Goal: Task Accomplishment & Management: Complete application form

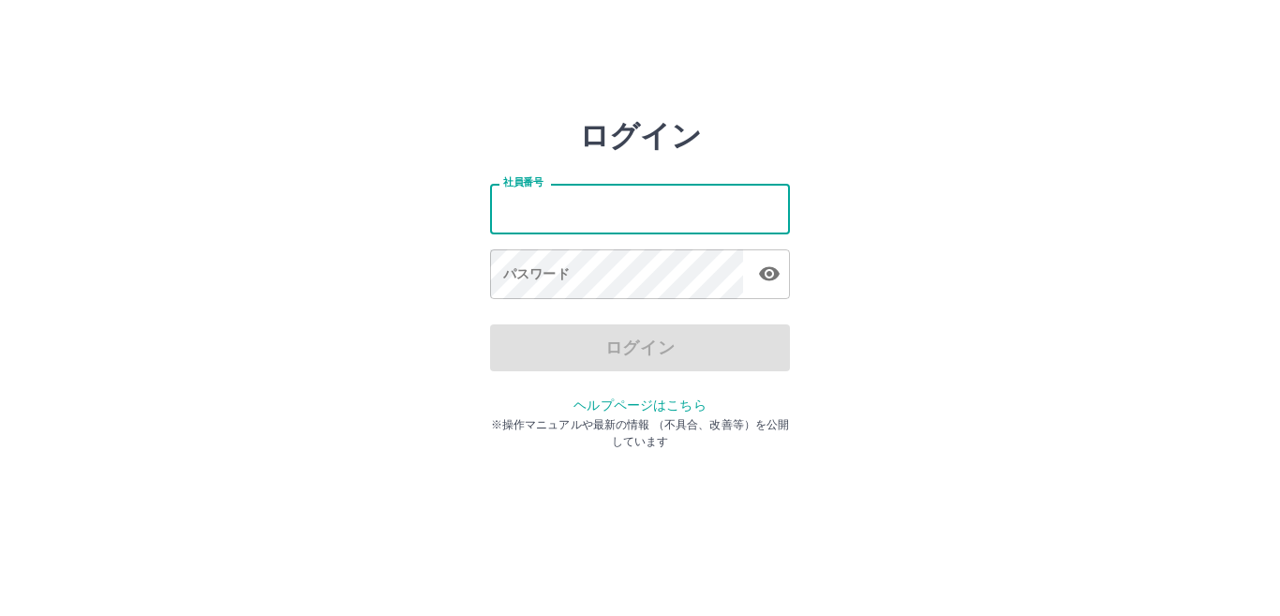
click at [566, 201] on input "社員番号" at bounding box center [640, 209] width 300 height 50
type input "*******"
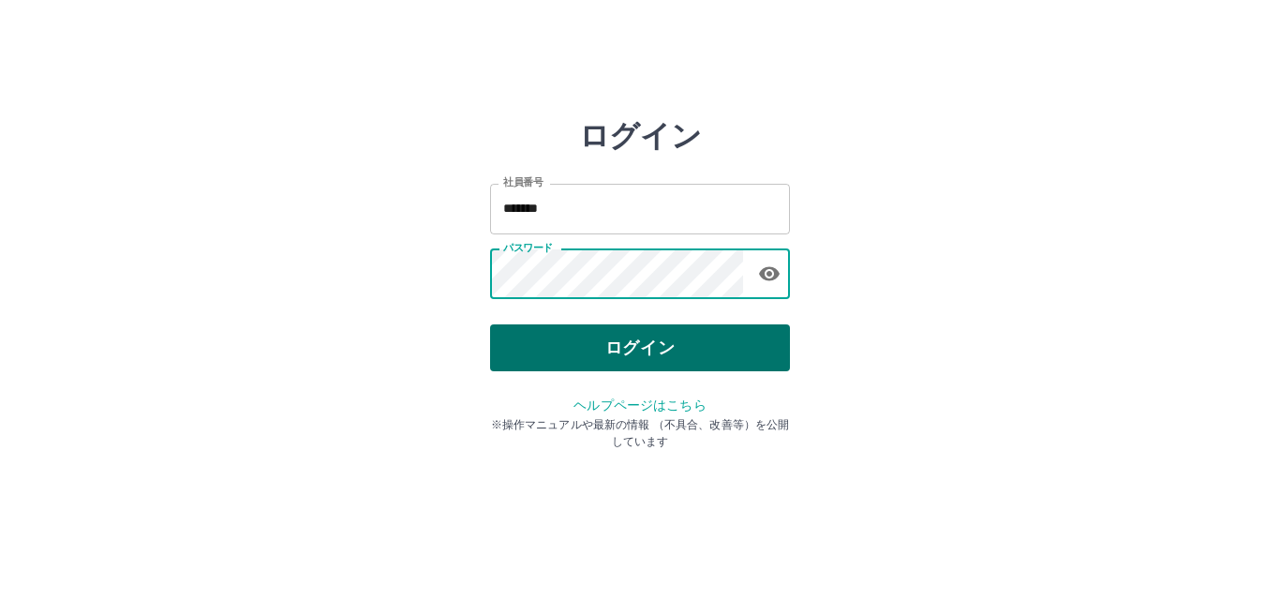
click at [615, 349] on button "ログイン" at bounding box center [640, 347] width 300 height 47
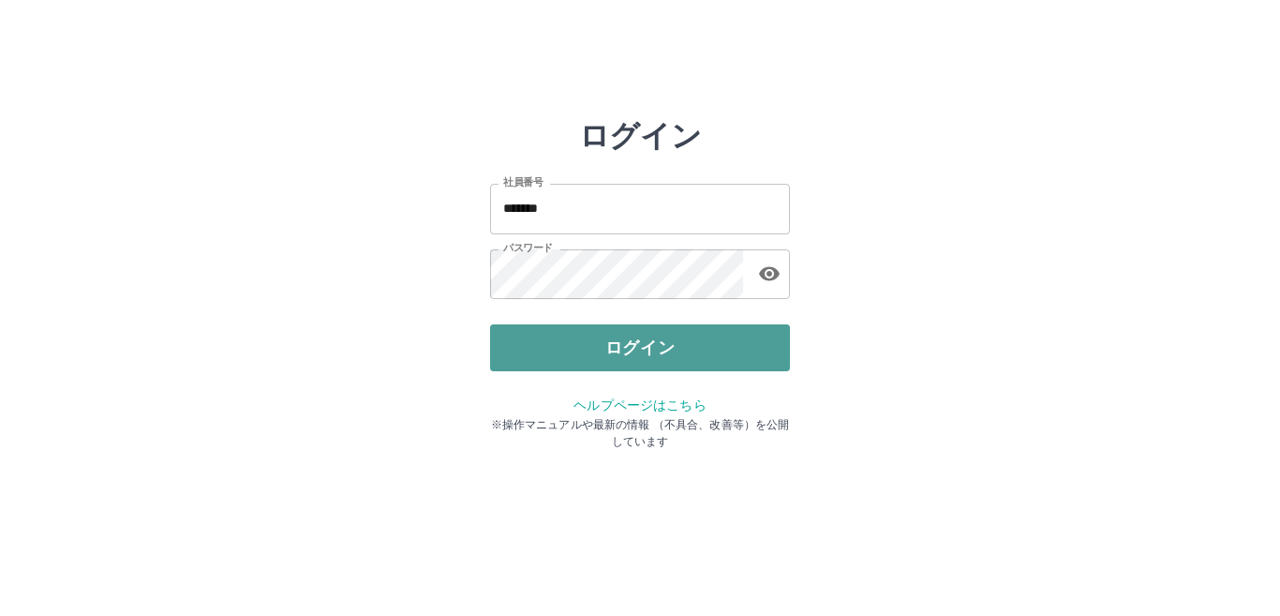
click at [615, 349] on button "ログイン" at bounding box center [640, 347] width 300 height 47
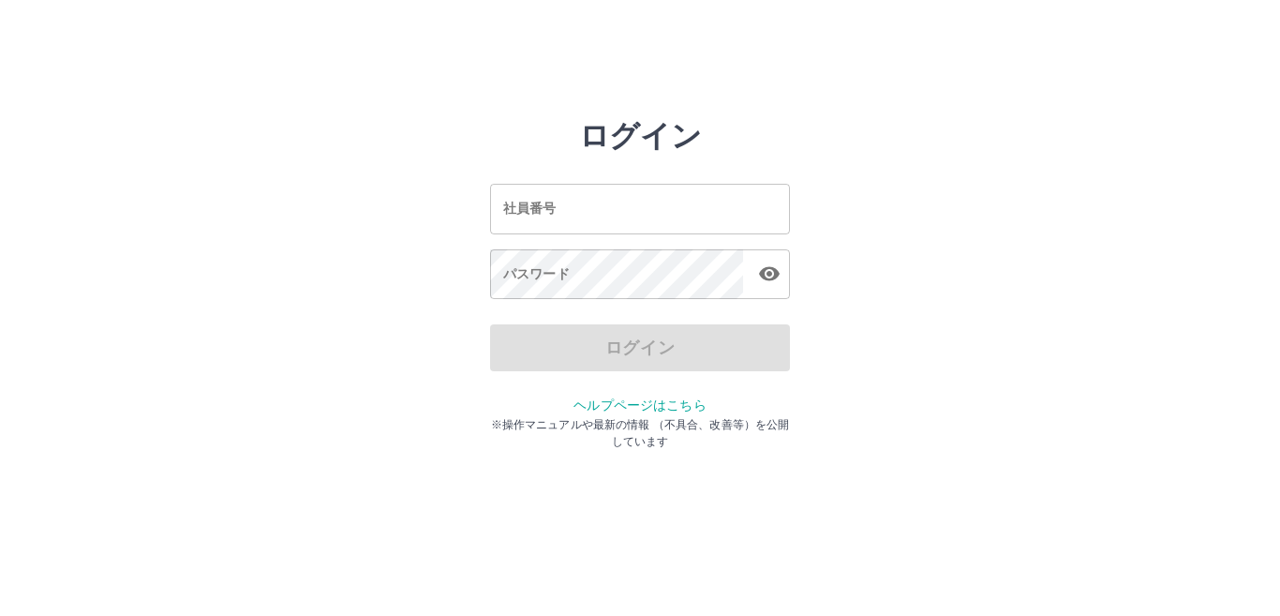
click at [568, 209] on input "社員番号" at bounding box center [640, 209] width 300 height 50
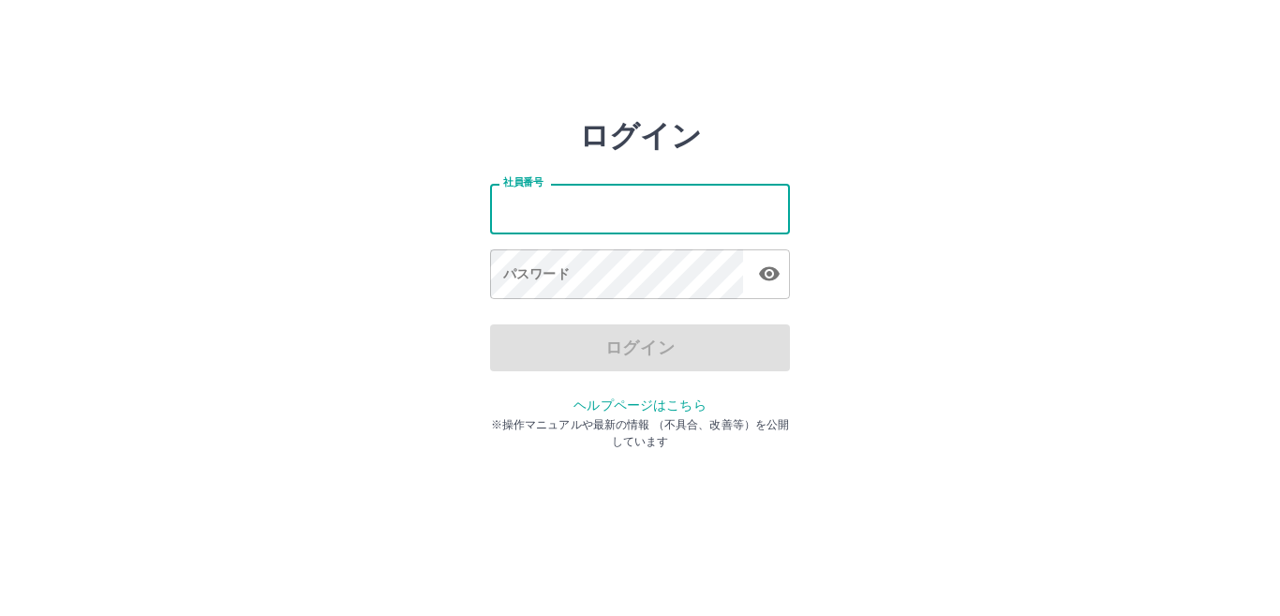
type input "*******"
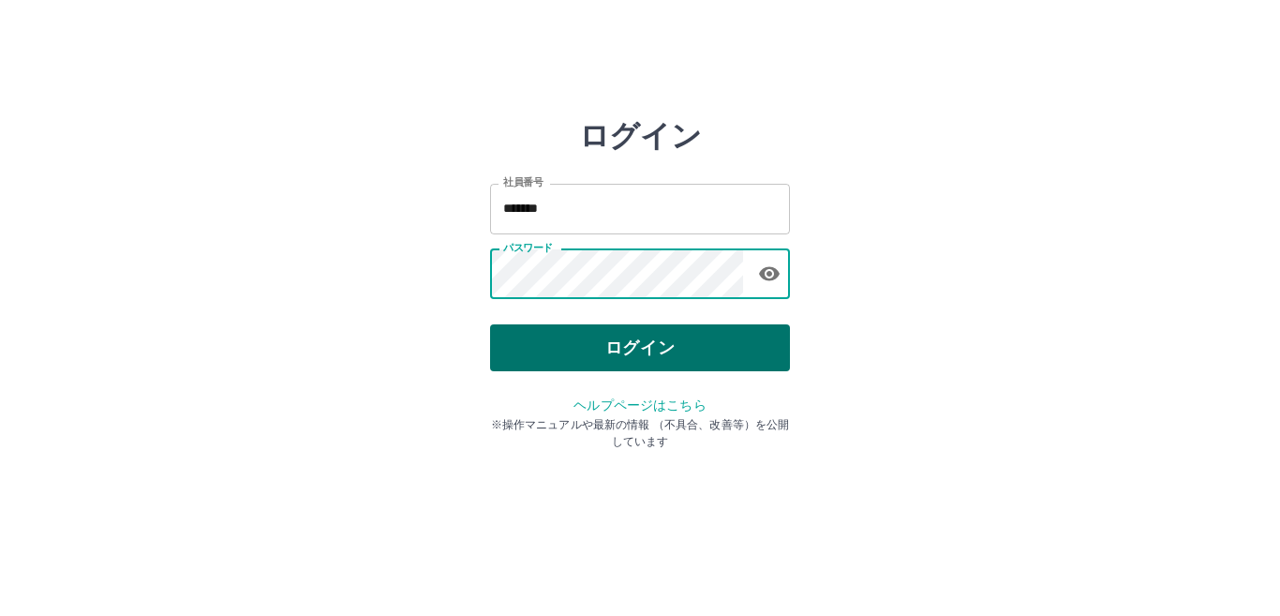
click at [612, 351] on button "ログイン" at bounding box center [640, 347] width 300 height 47
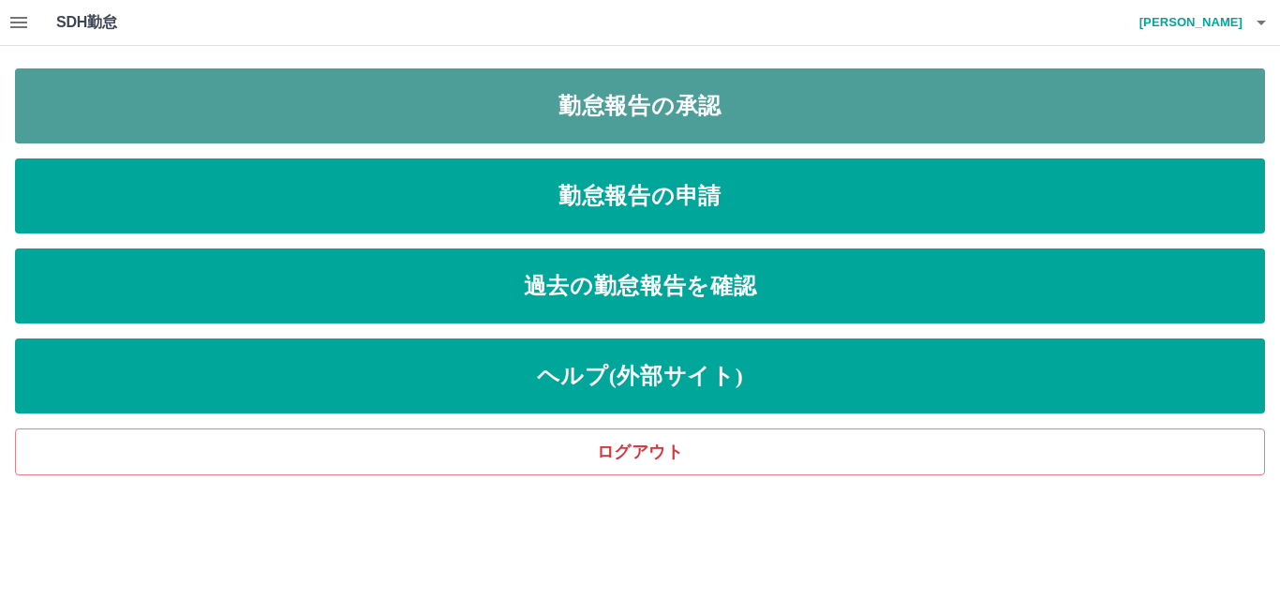
click at [493, 98] on link "勤怠報告の承認" at bounding box center [640, 105] width 1250 height 75
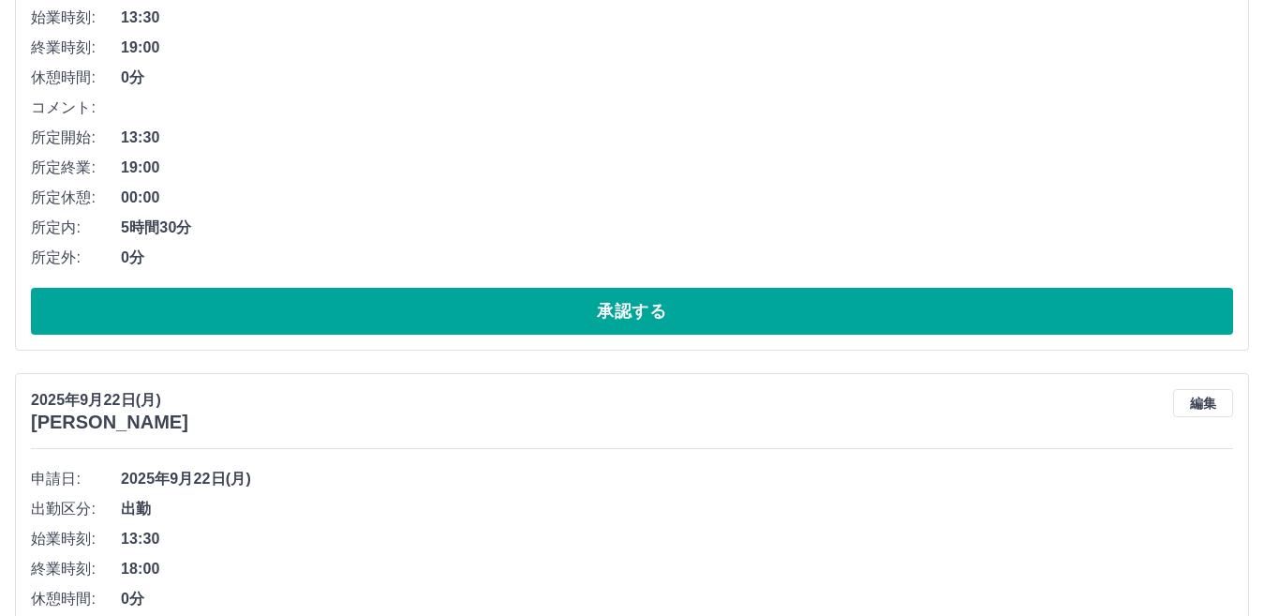
scroll to position [375, 0]
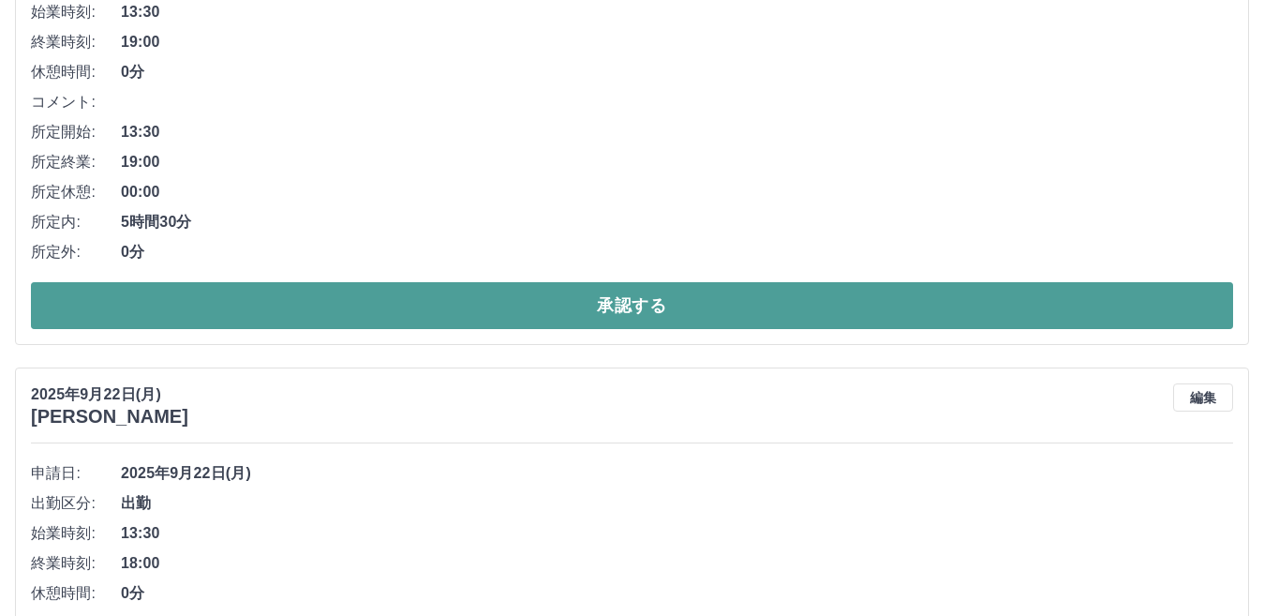
click at [517, 296] on button "承認する" at bounding box center [632, 305] width 1202 height 47
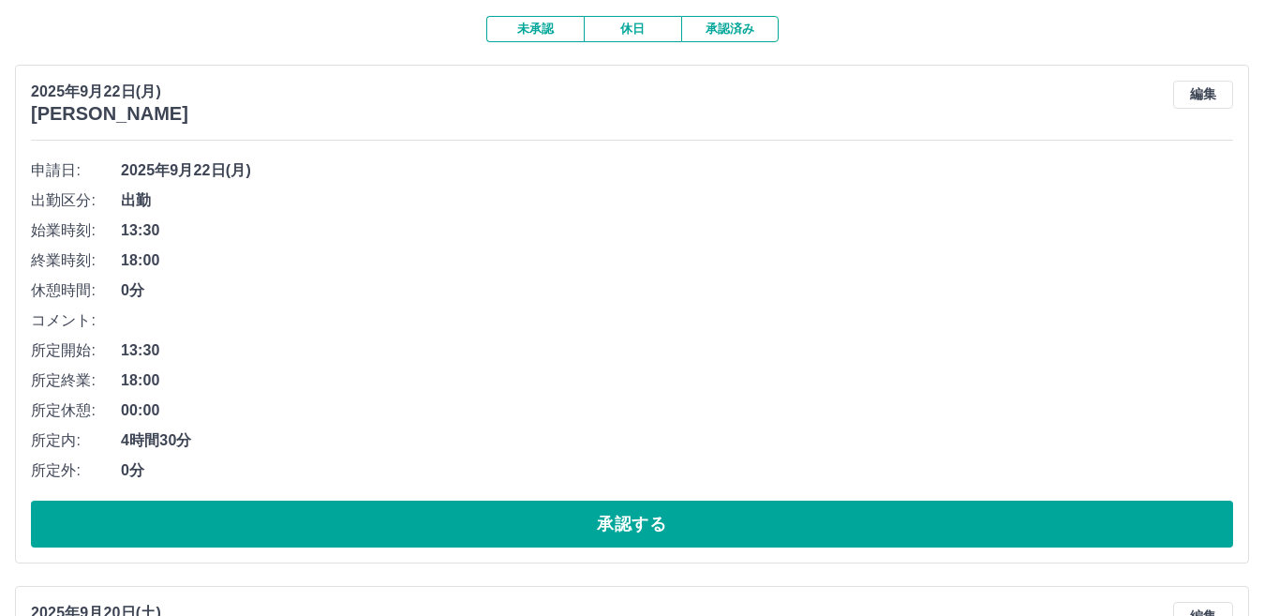
scroll to position [187, 0]
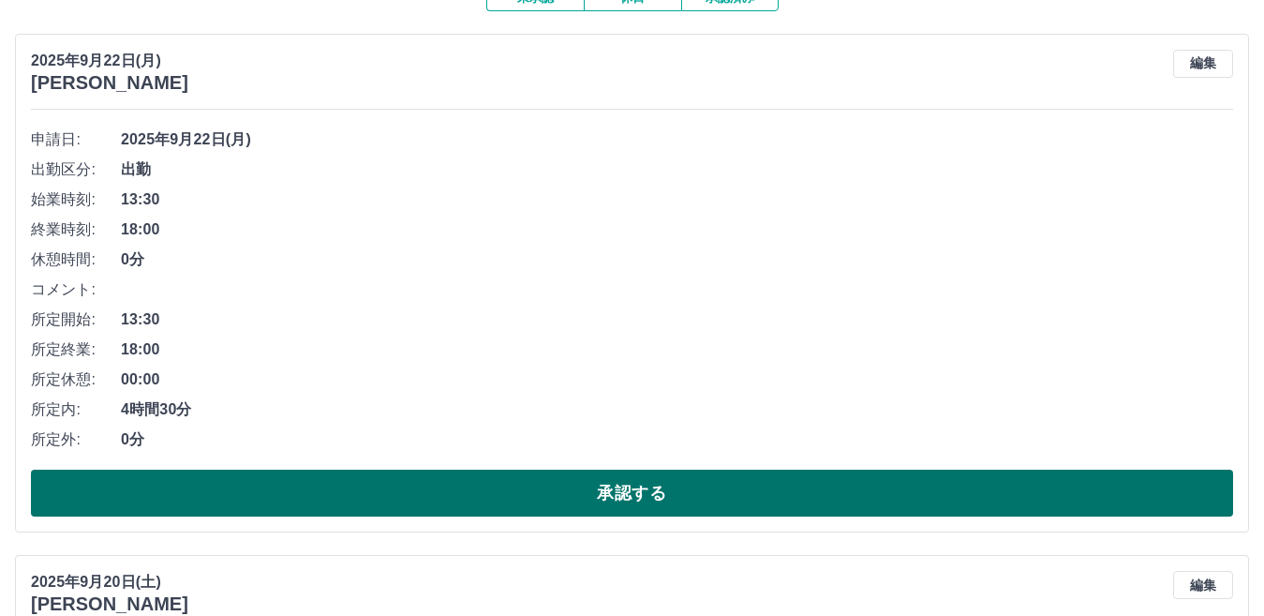
click at [564, 490] on button "承認する" at bounding box center [632, 492] width 1202 height 47
click at [555, 495] on button "承認する" at bounding box center [632, 492] width 1202 height 47
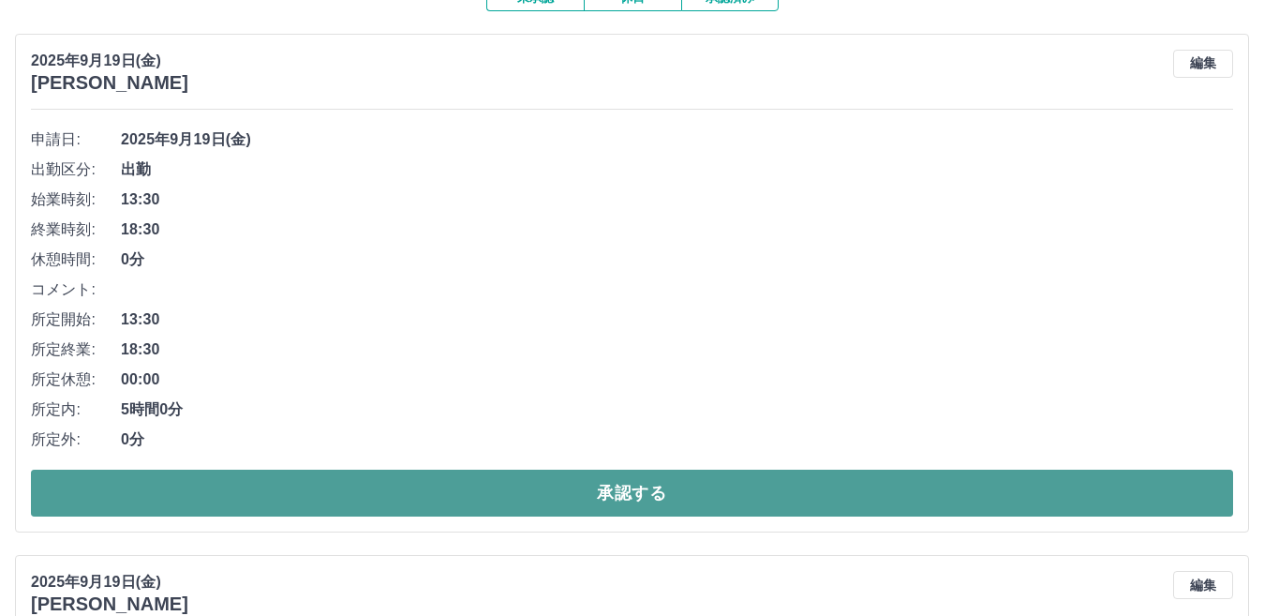
click at [388, 486] on button "承認する" at bounding box center [632, 492] width 1202 height 47
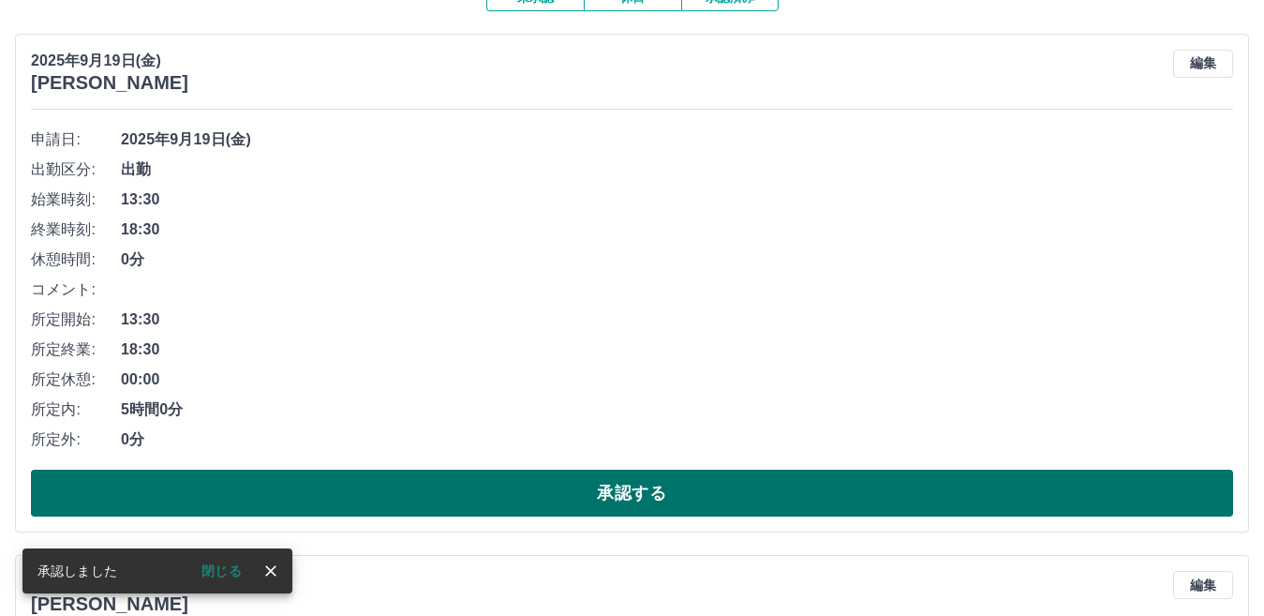
click at [498, 494] on button "承認する" at bounding box center [632, 492] width 1202 height 47
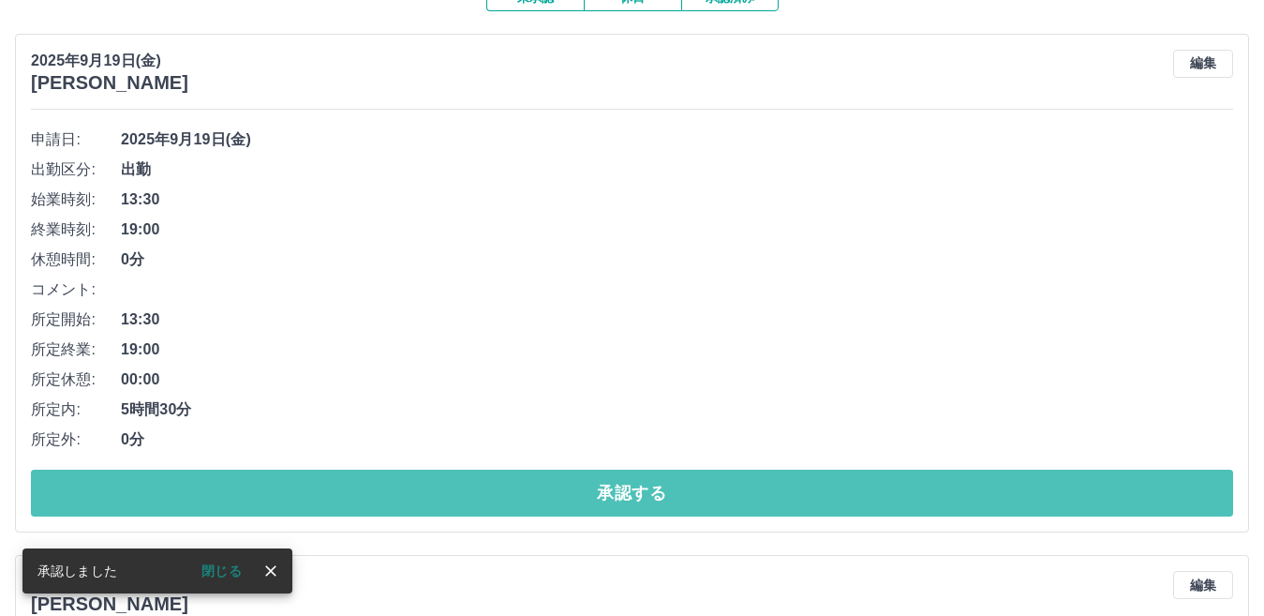
click at [498, 494] on button "承認する" at bounding box center [632, 492] width 1202 height 47
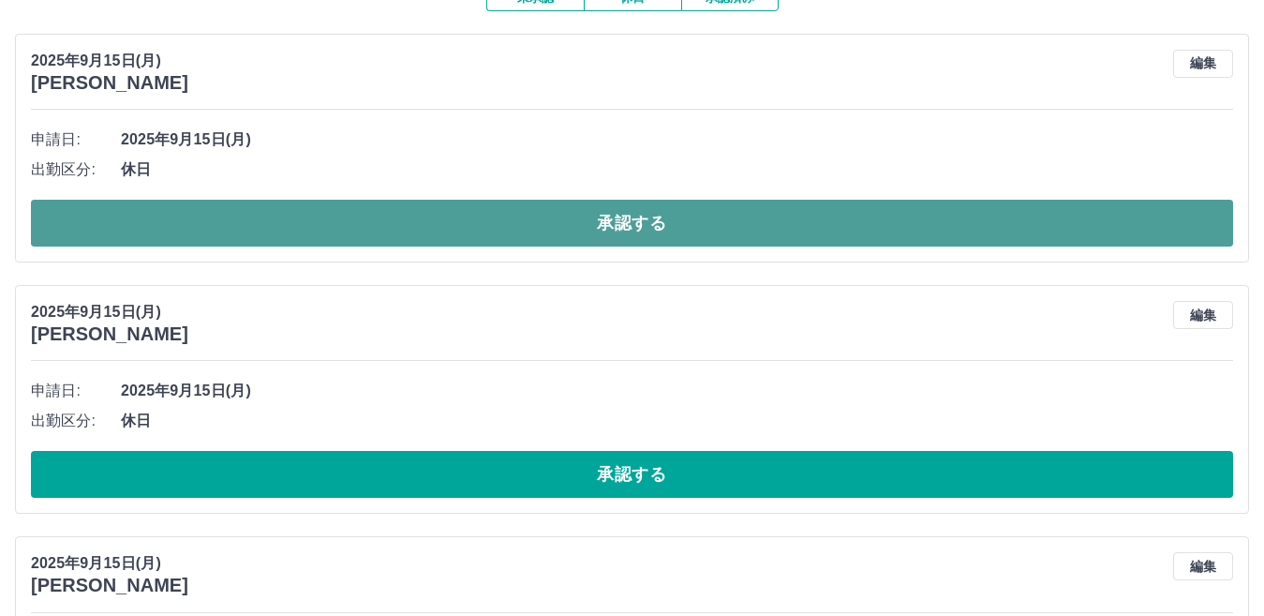
click at [607, 221] on button "承認する" at bounding box center [632, 223] width 1202 height 47
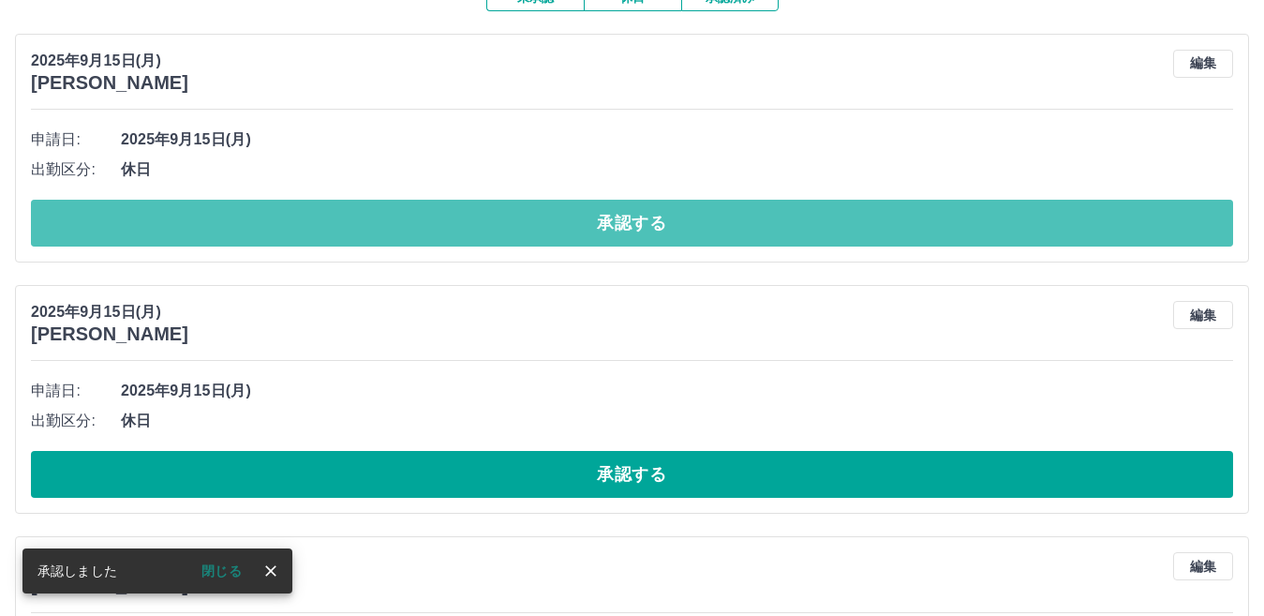
click at [607, 221] on button "承認する" at bounding box center [632, 223] width 1202 height 47
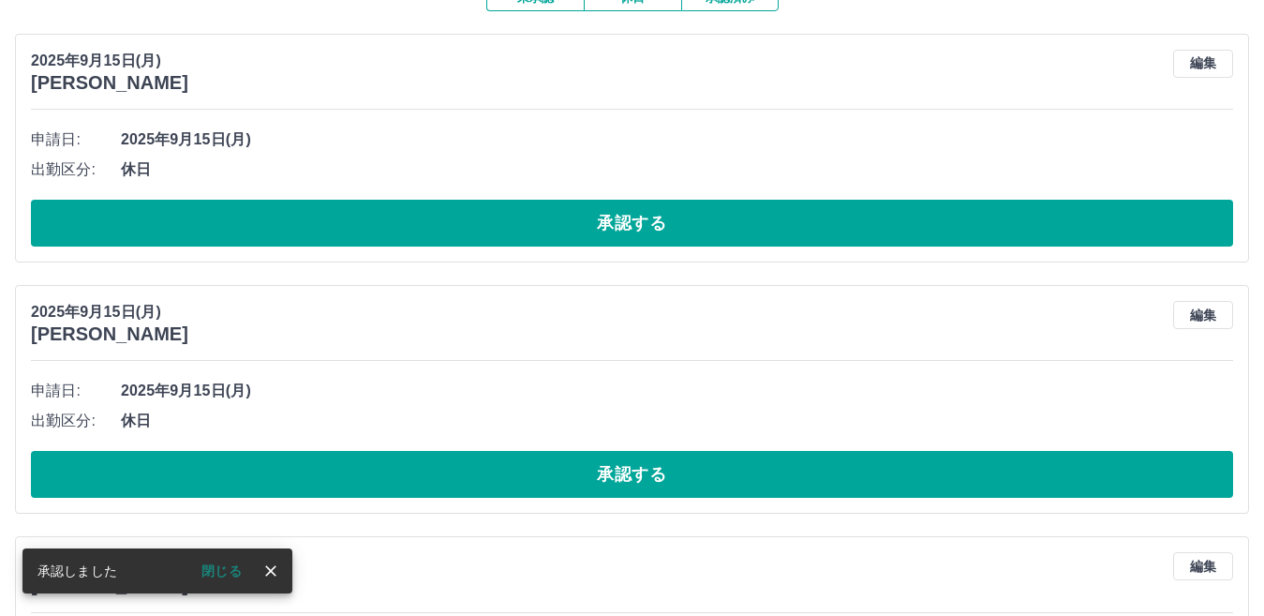
click at [607, 221] on button "承認する" at bounding box center [632, 223] width 1202 height 47
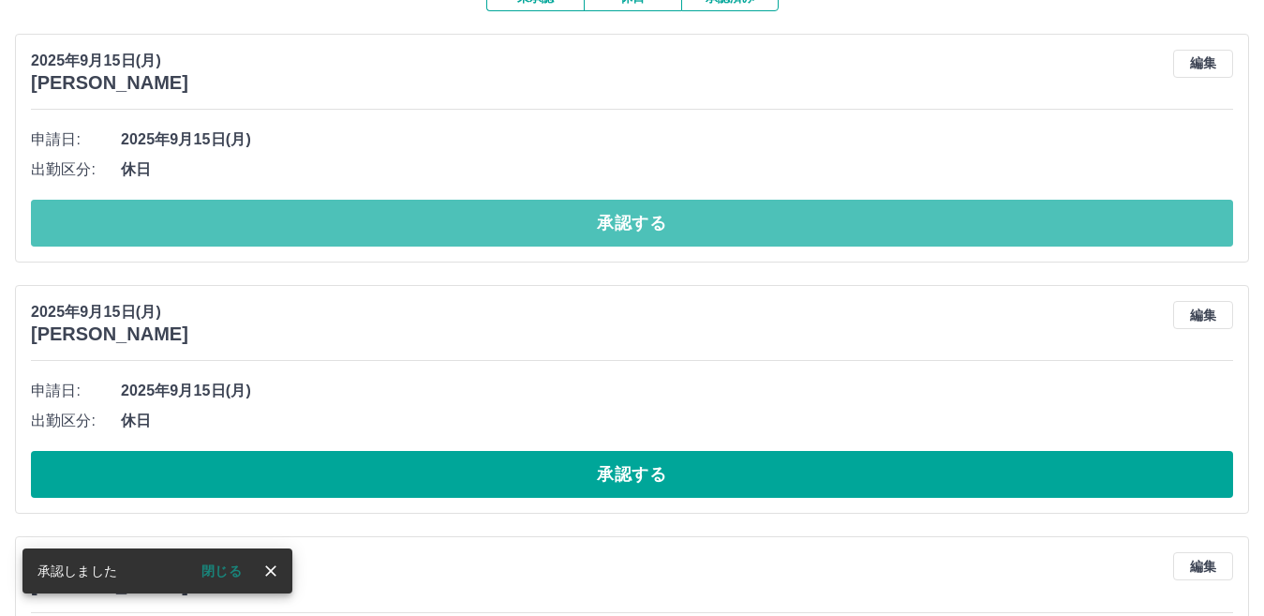
click at [607, 221] on button "承認する" at bounding box center [632, 223] width 1202 height 47
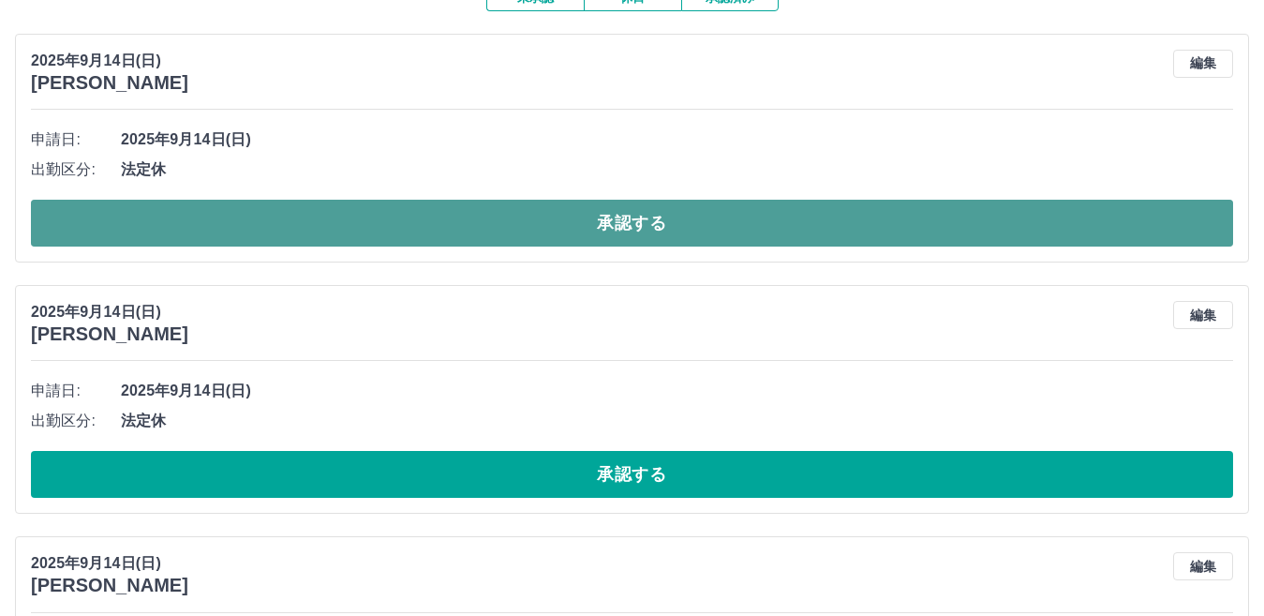
click at [603, 229] on button "承認する" at bounding box center [632, 223] width 1202 height 47
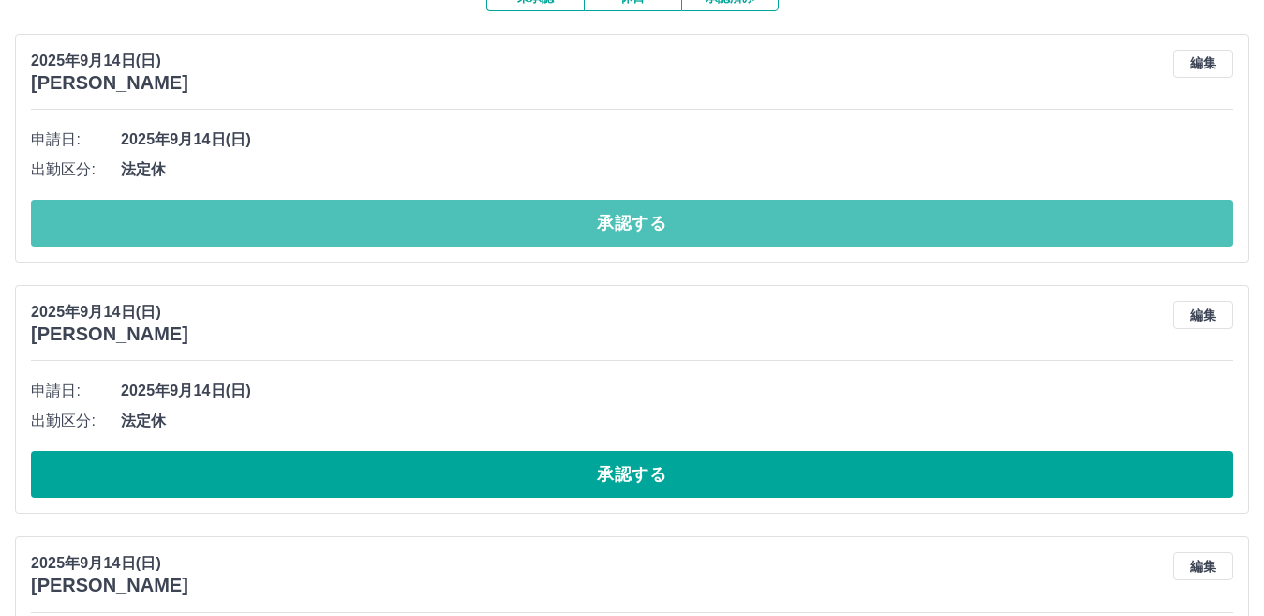
click at [603, 229] on button "承認する" at bounding box center [632, 223] width 1202 height 47
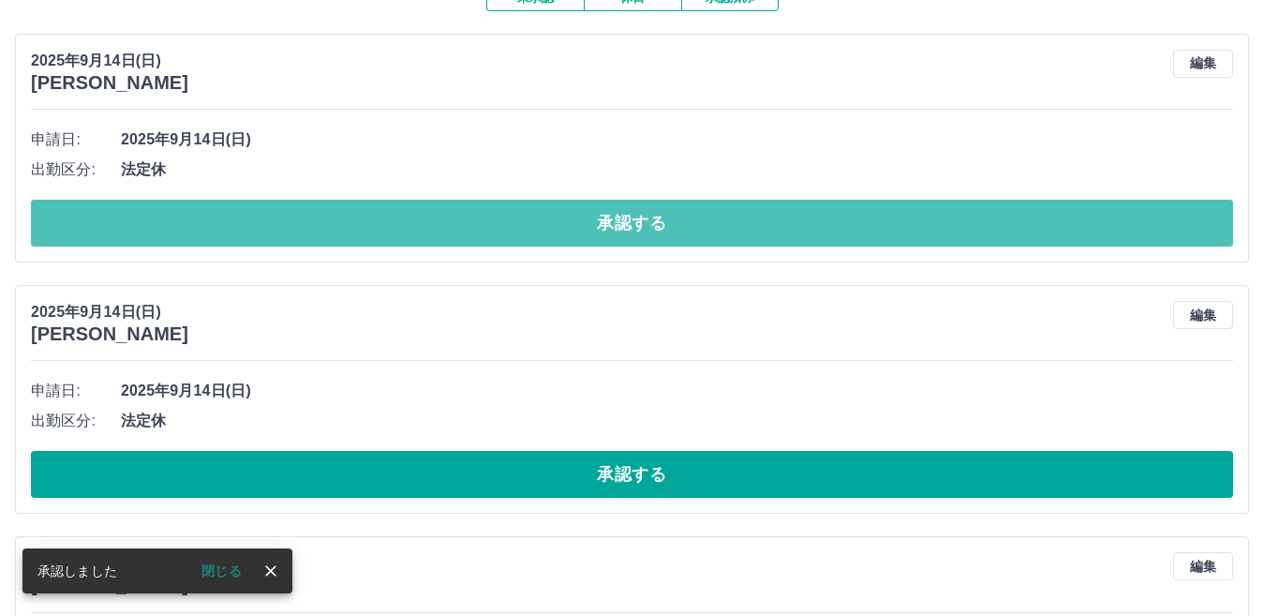
click at [603, 229] on button "承認する" at bounding box center [632, 223] width 1202 height 47
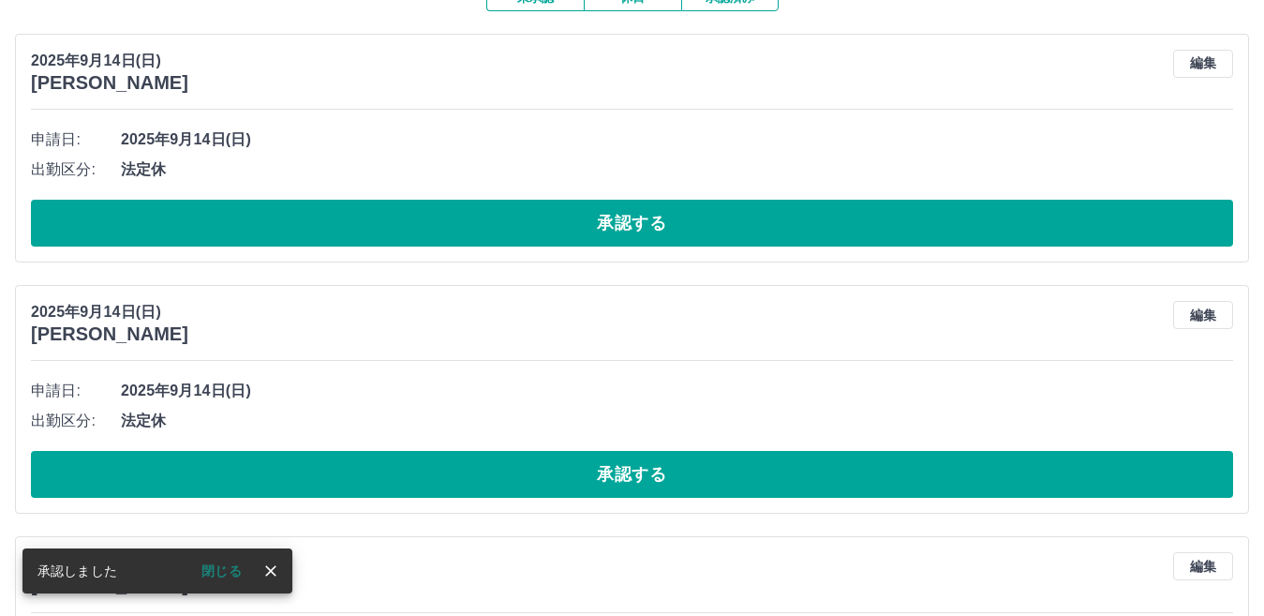
click at [603, 229] on button "承認する" at bounding box center [632, 223] width 1202 height 47
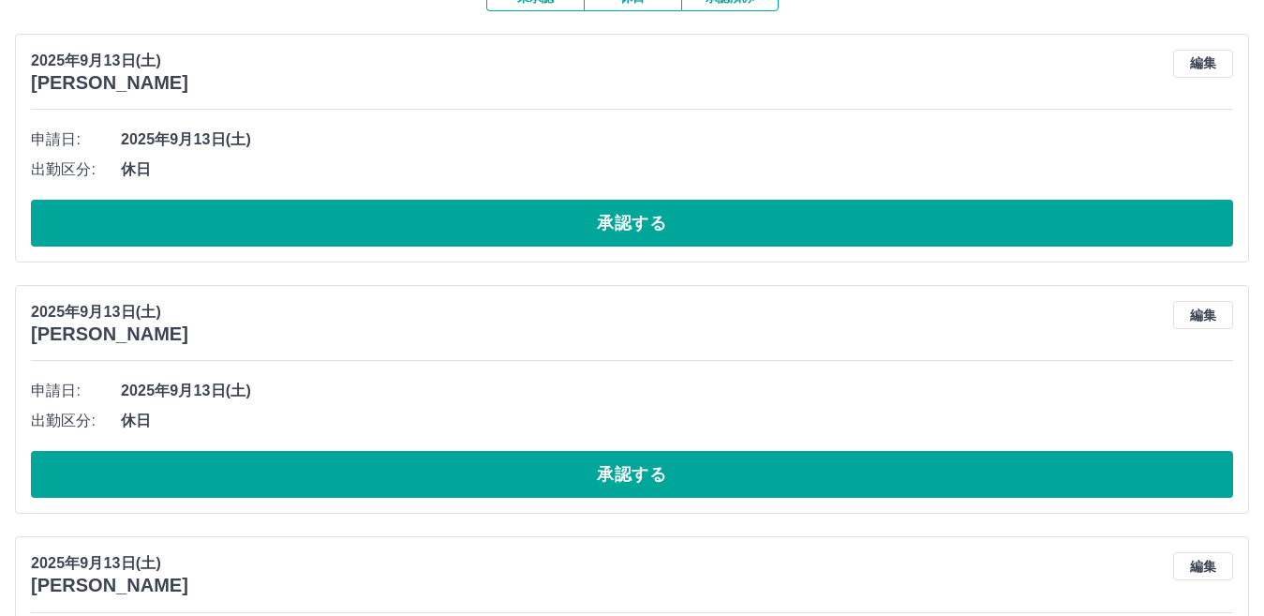
click at [603, 229] on button "承認する" at bounding box center [632, 223] width 1202 height 47
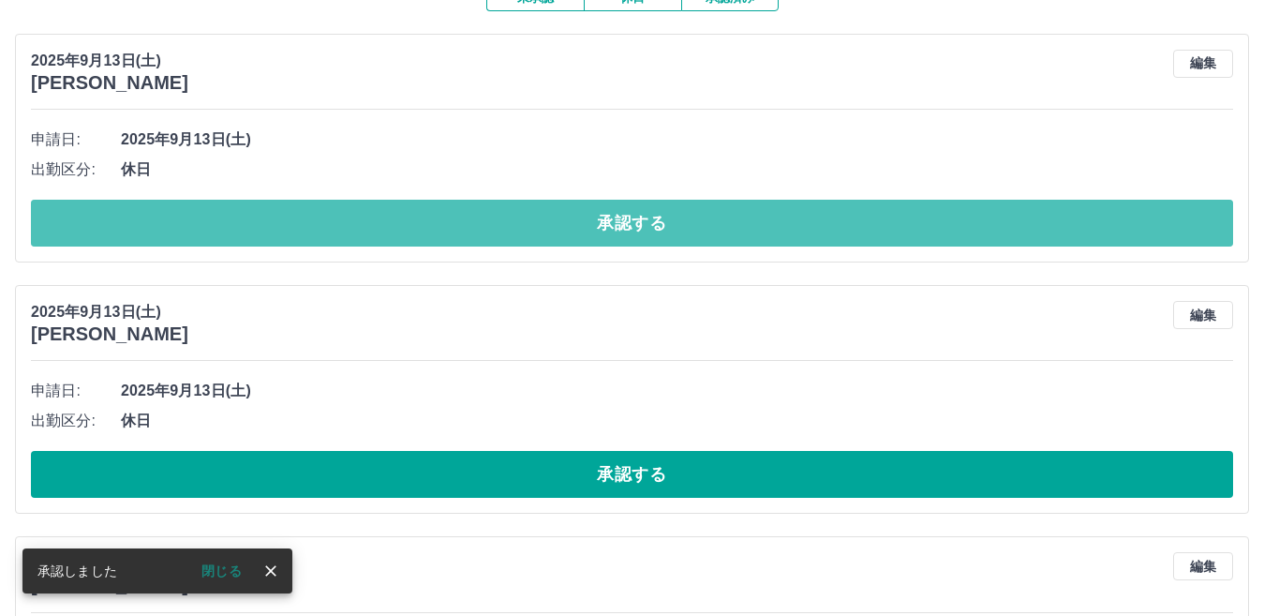
click at [603, 229] on button "承認する" at bounding box center [632, 223] width 1202 height 47
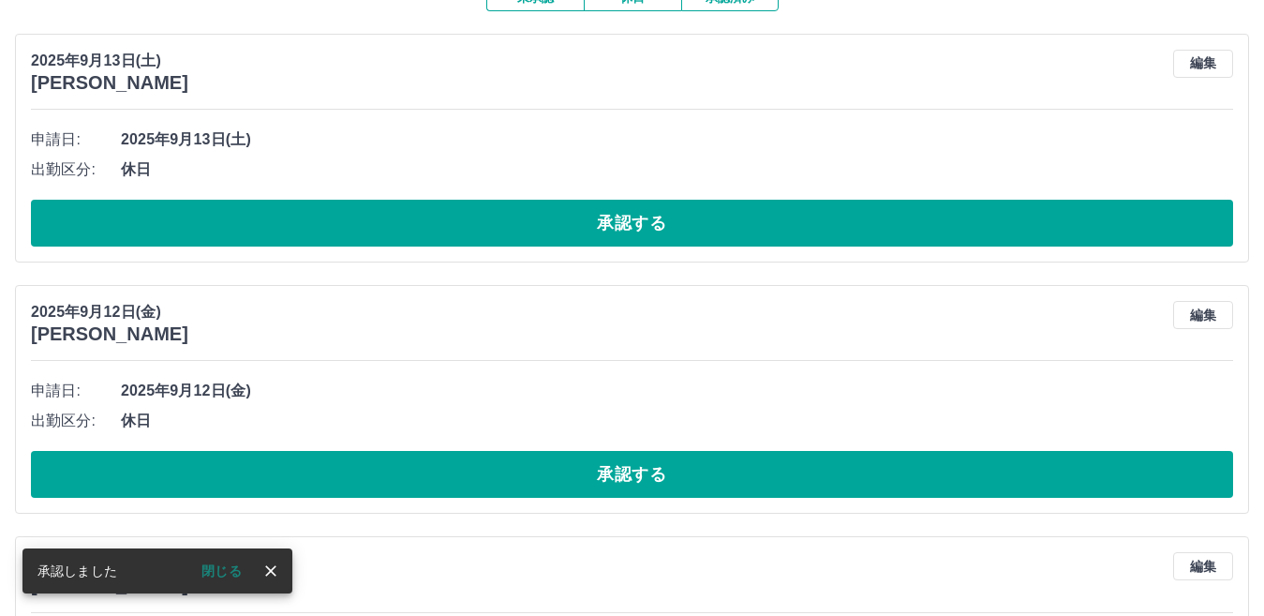
click at [603, 229] on button "承認する" at bounding box center [632, 223] width 1202 height 47
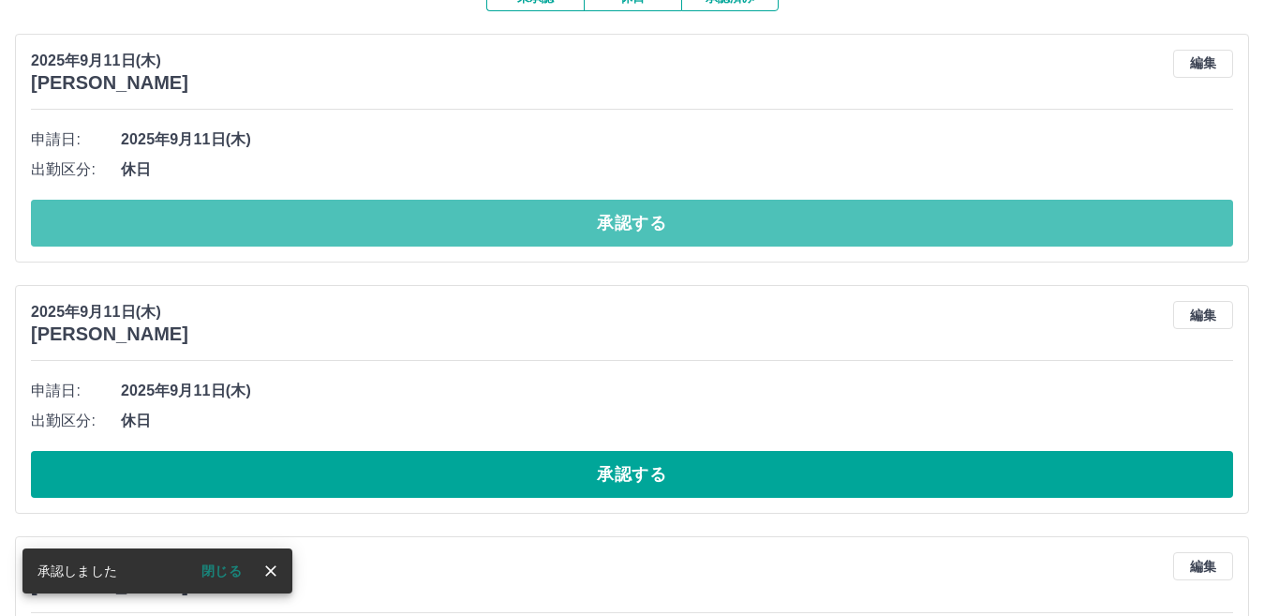
click at [603, 229] on button "承認する" at bounding box center [632, 223] width 1202 height 47
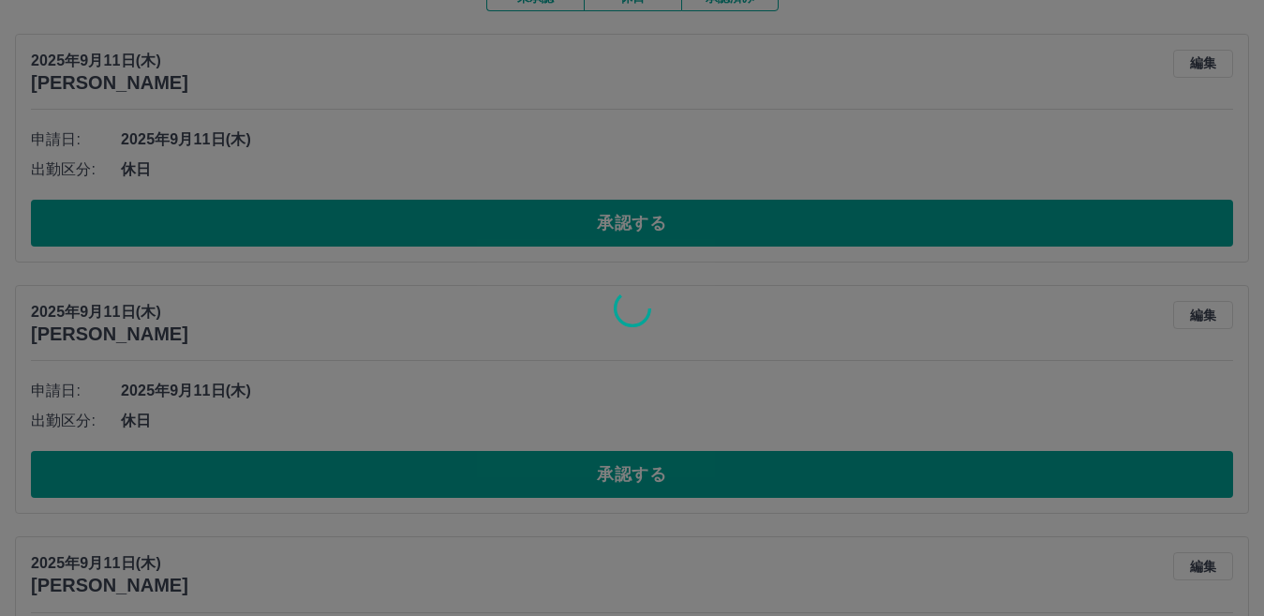
scroll to position [110, 0]
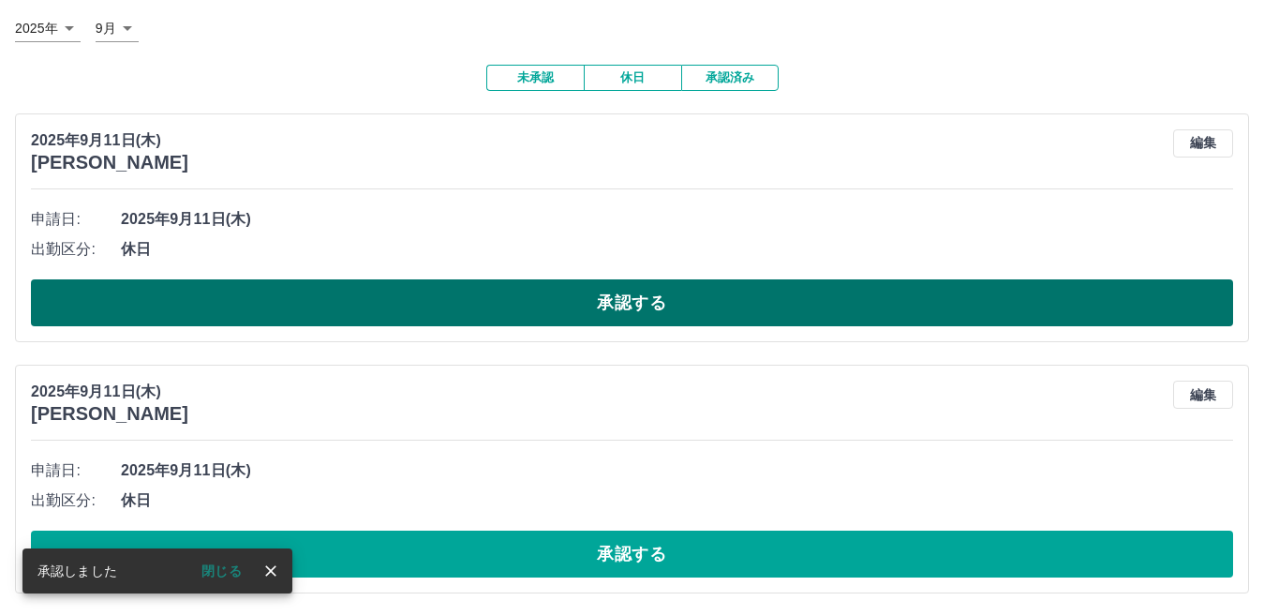
click at [562, 304] on button "承認する" at bounding box center [632, 302] width 1202 height 47
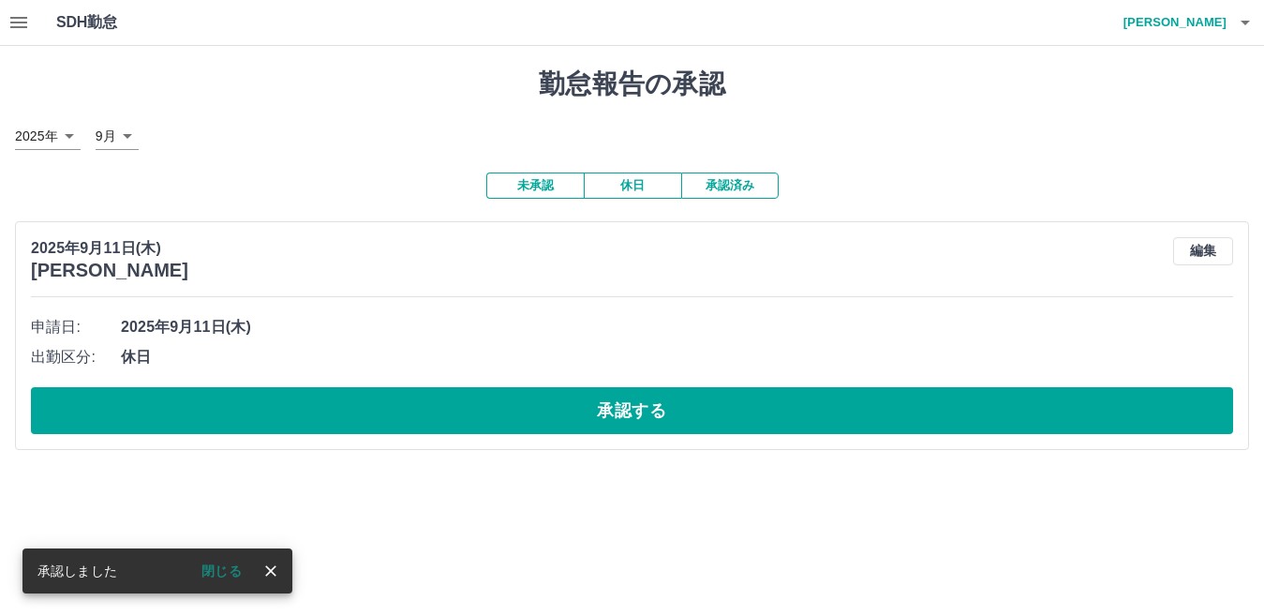
scroll to position [0, 0]
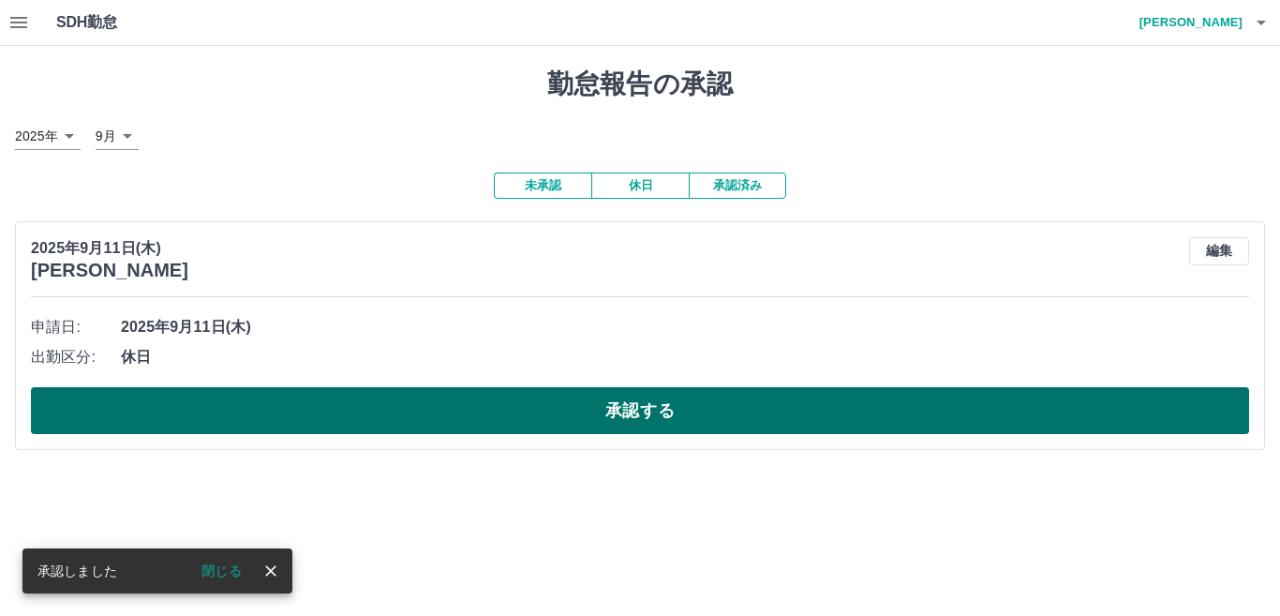
click at [585, 407] on button "承認する" at bounding box center [640, 410] width 1218 height 47
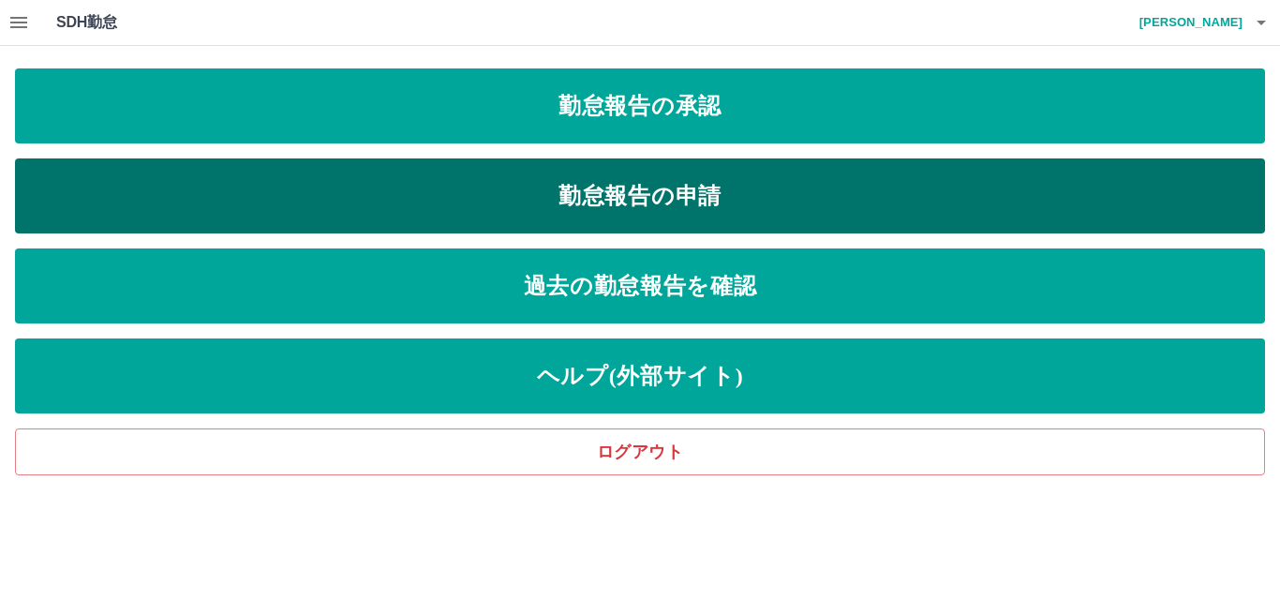
click at [619, 195] on link "勤怠報告の申請" at bounding box center [640, 195] width 1250 height 75
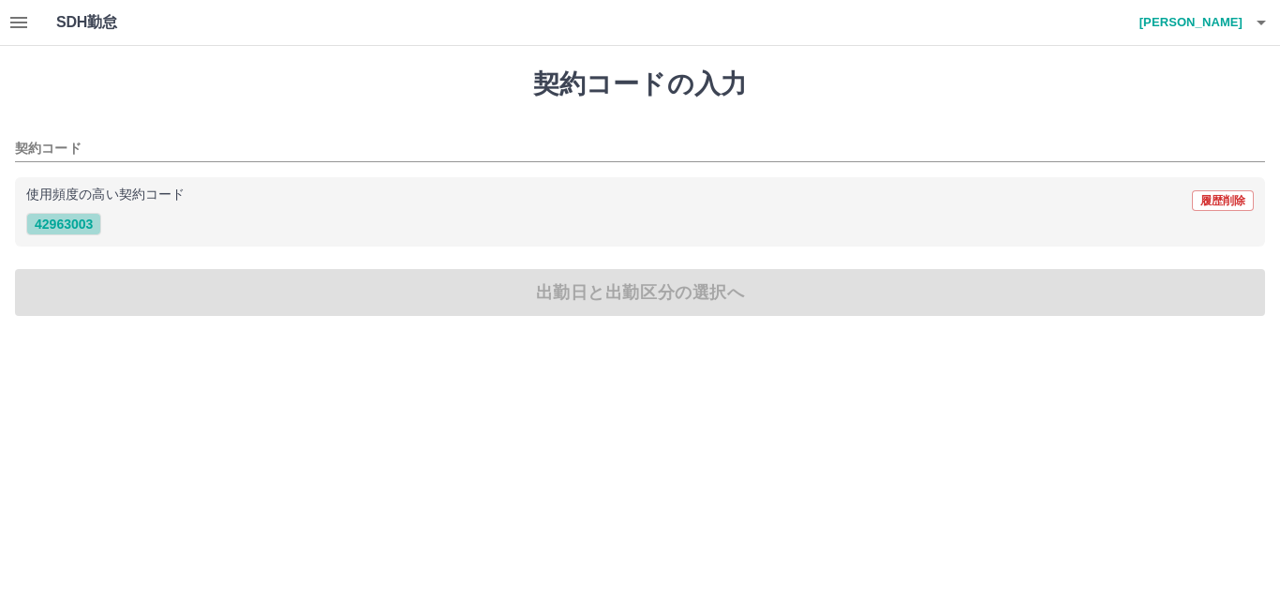
click at [90, 228] on button "42963003" at bounding box center [63, 224] width 75 height 22
type input "********"
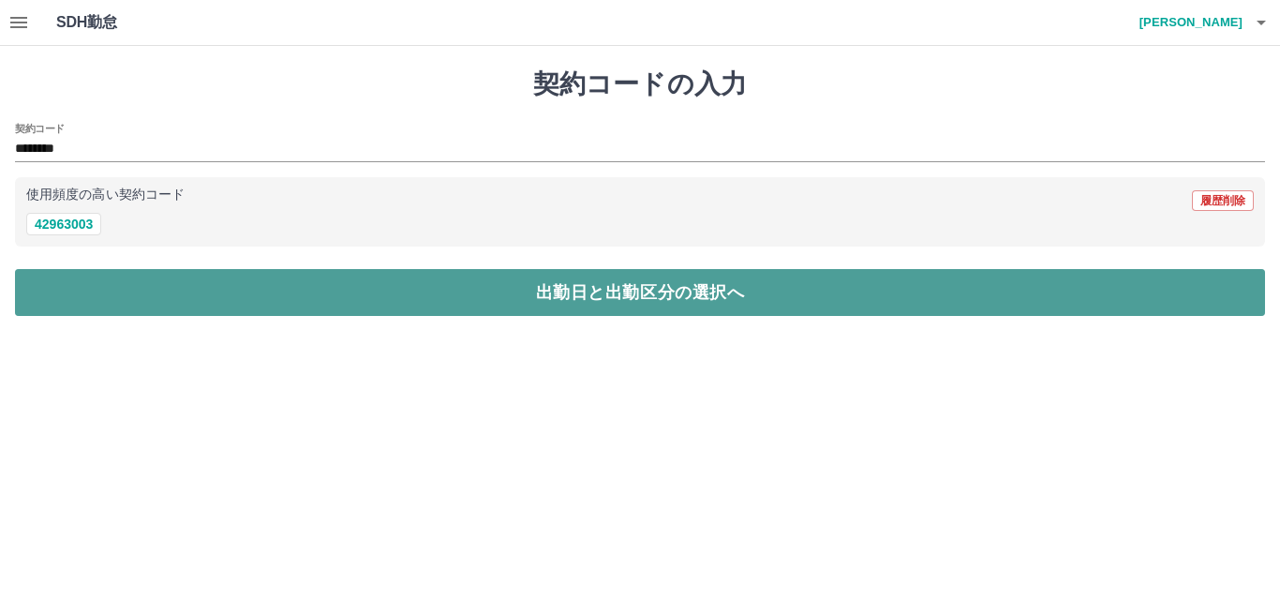
click at [237, 307] on button "出勤日と出勤区分の選択へ" at bounding box center [640, 292] width 1250 height 47
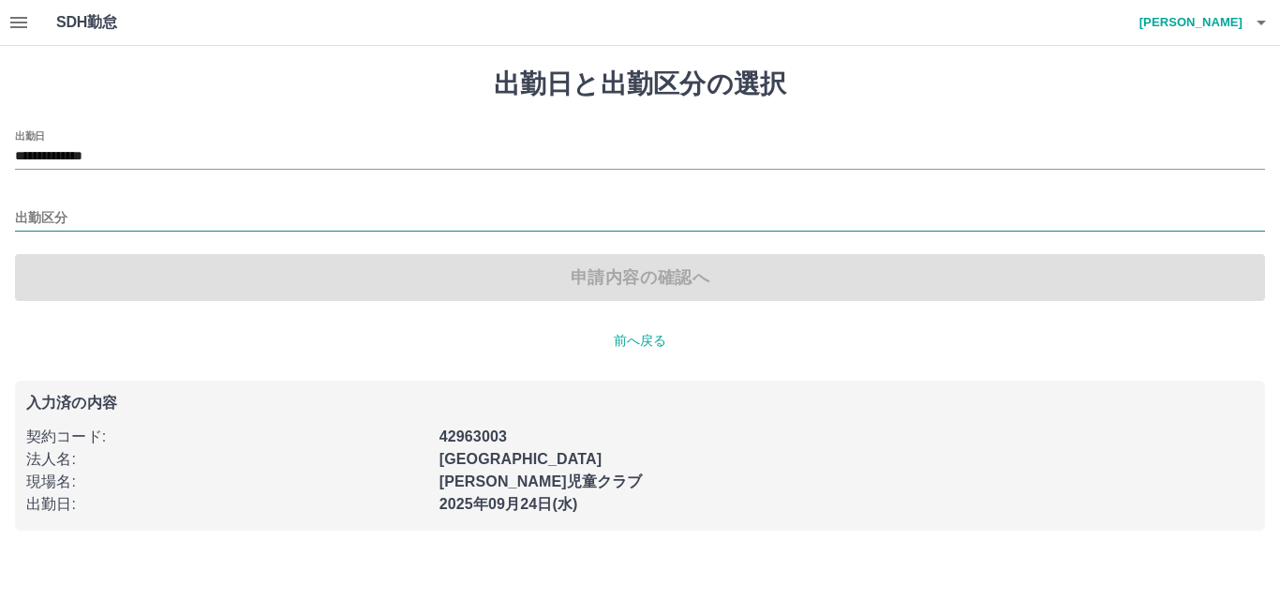
click at [161, 207] on input "出勤区分" at bounding box center [640, 218] width 1250 height 23
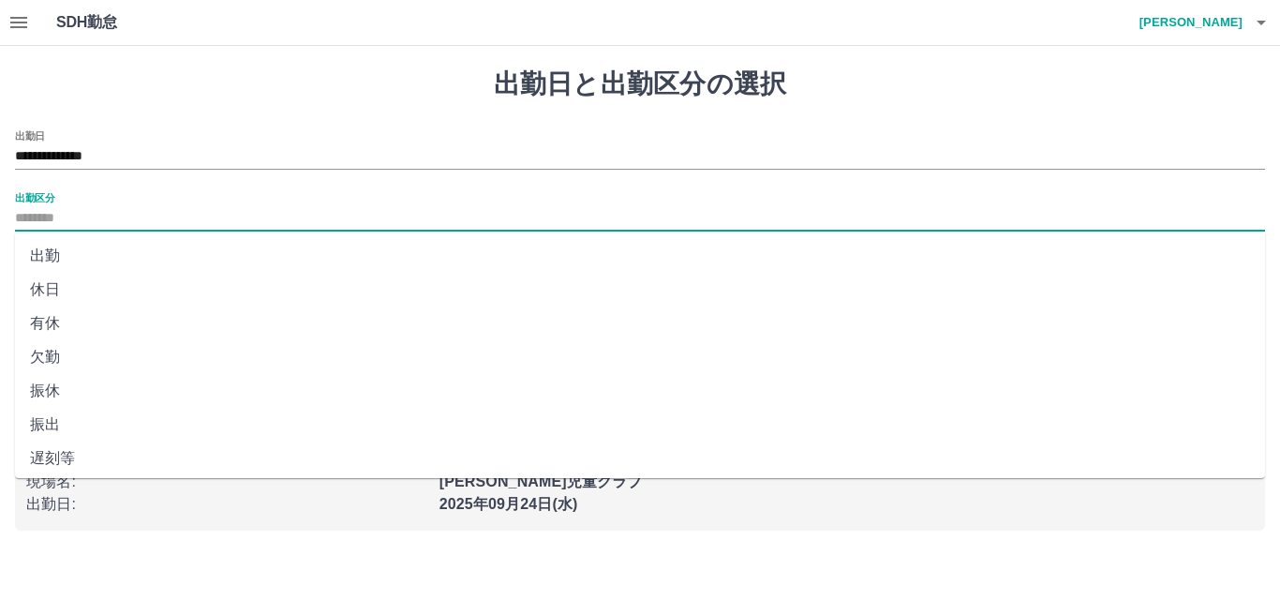
click at [52, 252] on li "出勤" at bounding box center [640, 256] width 1250 height 34
type input "**"
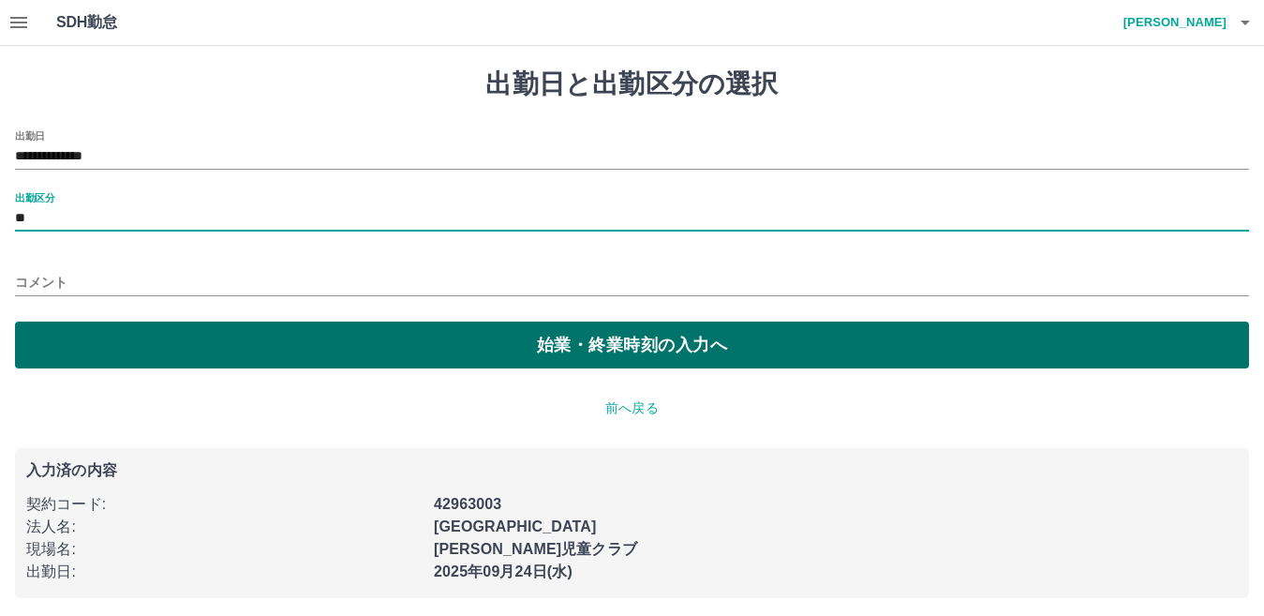
click at [239, 342] on button "始業・終業時刻の入力へ" at bounding box center [632, 344] width 1234 height 47
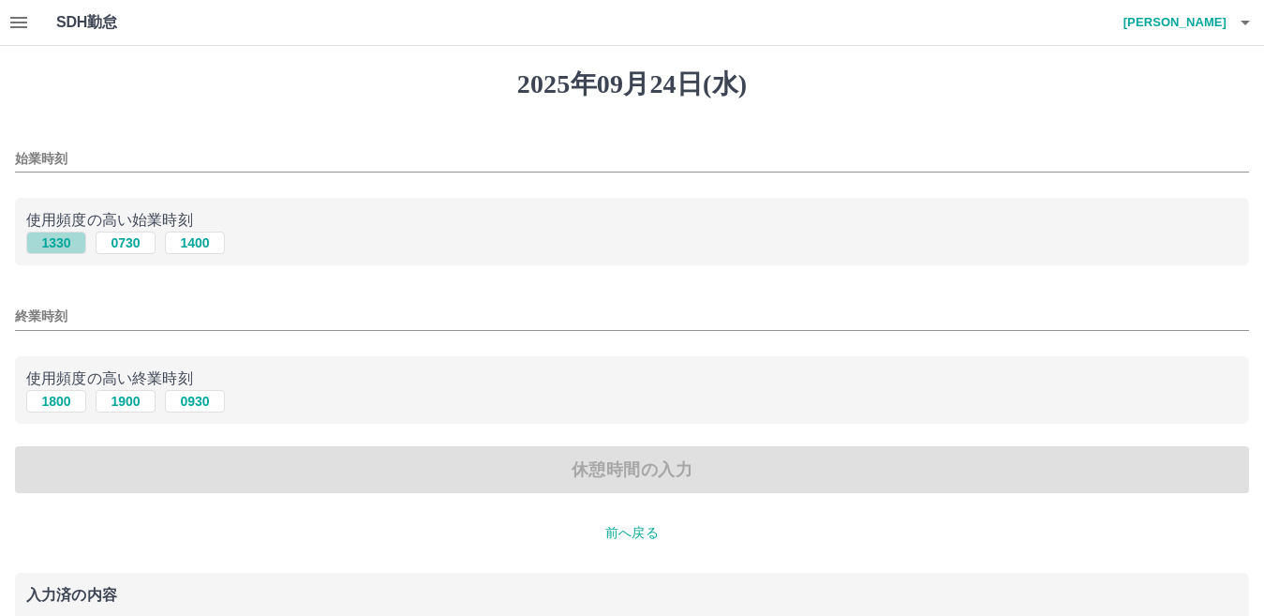
click at [62, 245] on button "1330" at bounding box center [56, 242] width 60 height 22
type input "****"
click at [142, 399] on button "1900" at bounding box center [126, 401] width 60 height 22
type input "****"
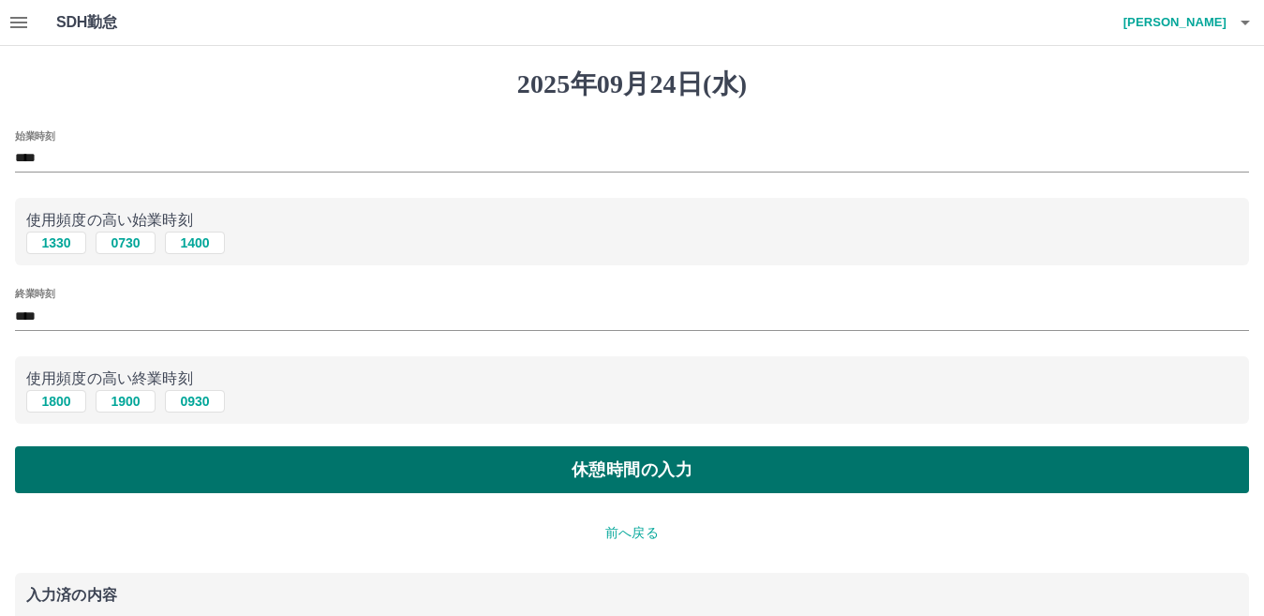
click at [449, 460] on button "休憩時間の入力" at bounding box center [632, 469] width 1234 height 47
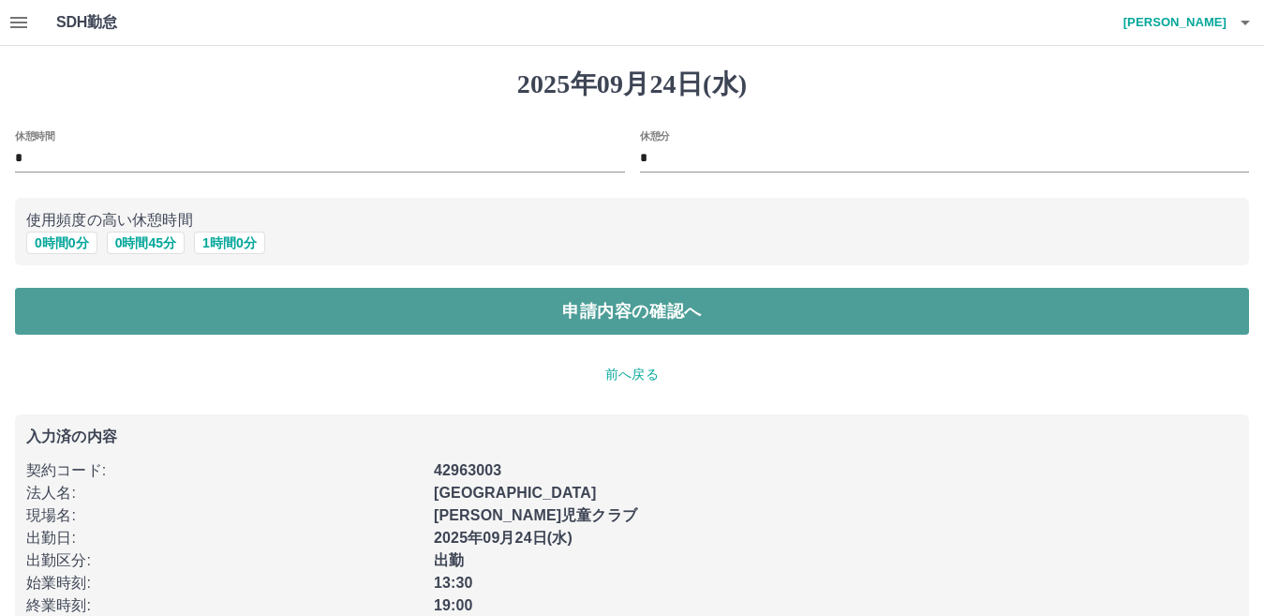
click at [496, 308] on button "申請内容の確認へ" at bounding box center [632, 311] width 1234 height 47
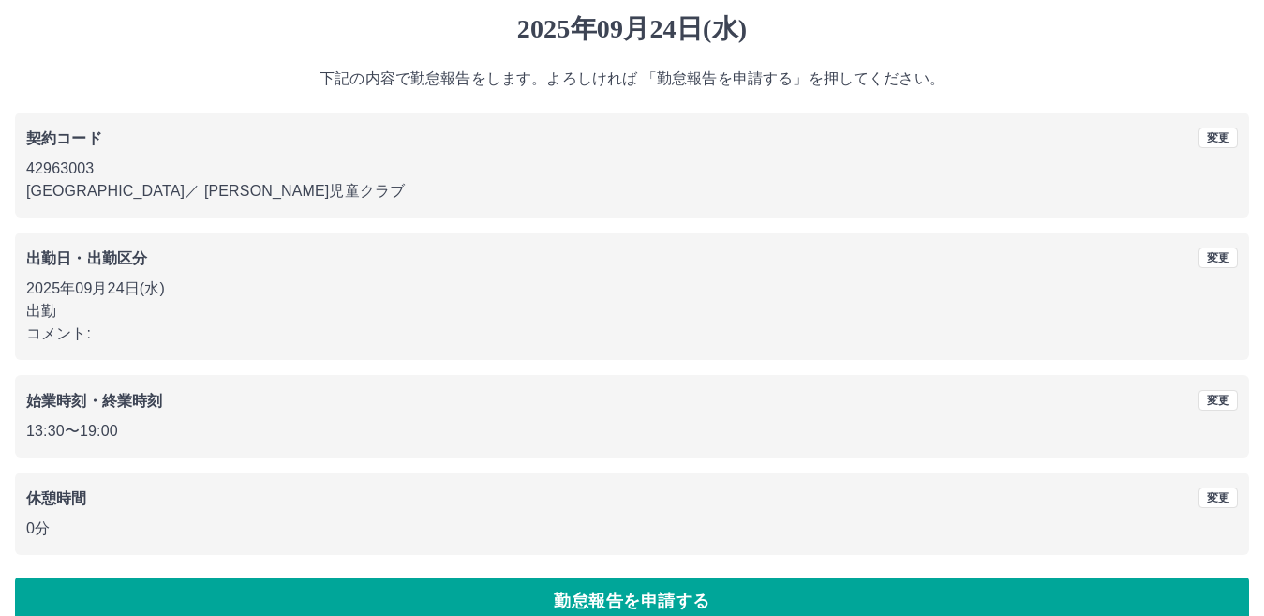
scroll to position [86, 0]
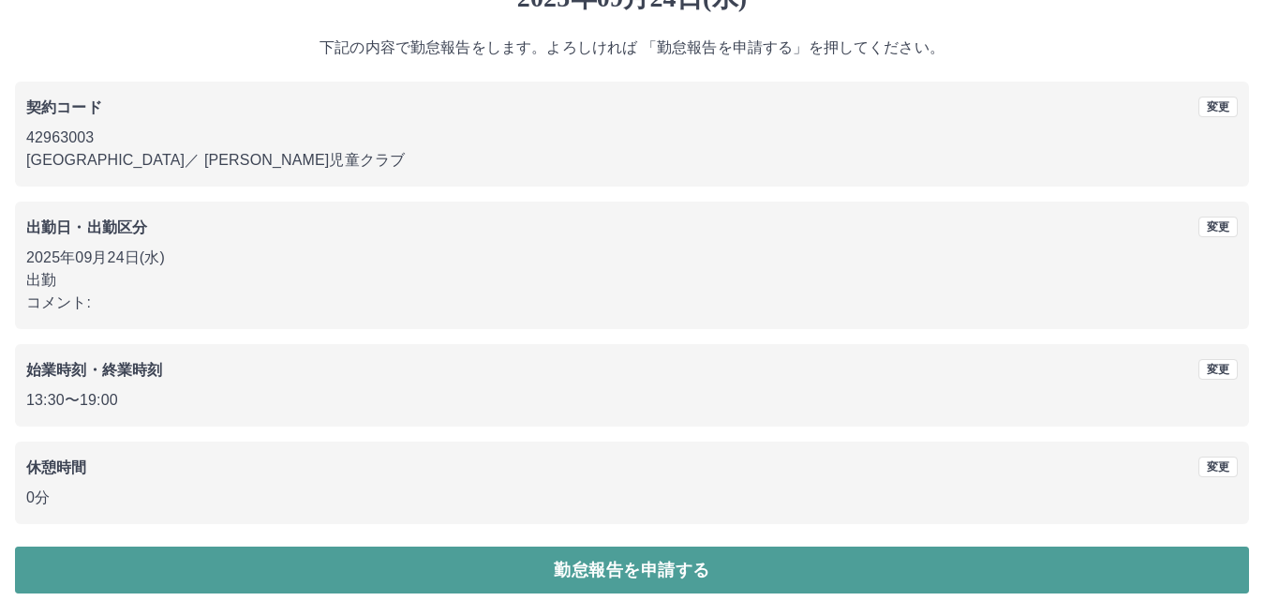
click at [500, 566] on button "勤怠報告を申請する" at bounding box center [632, 569] width 1234 height 47
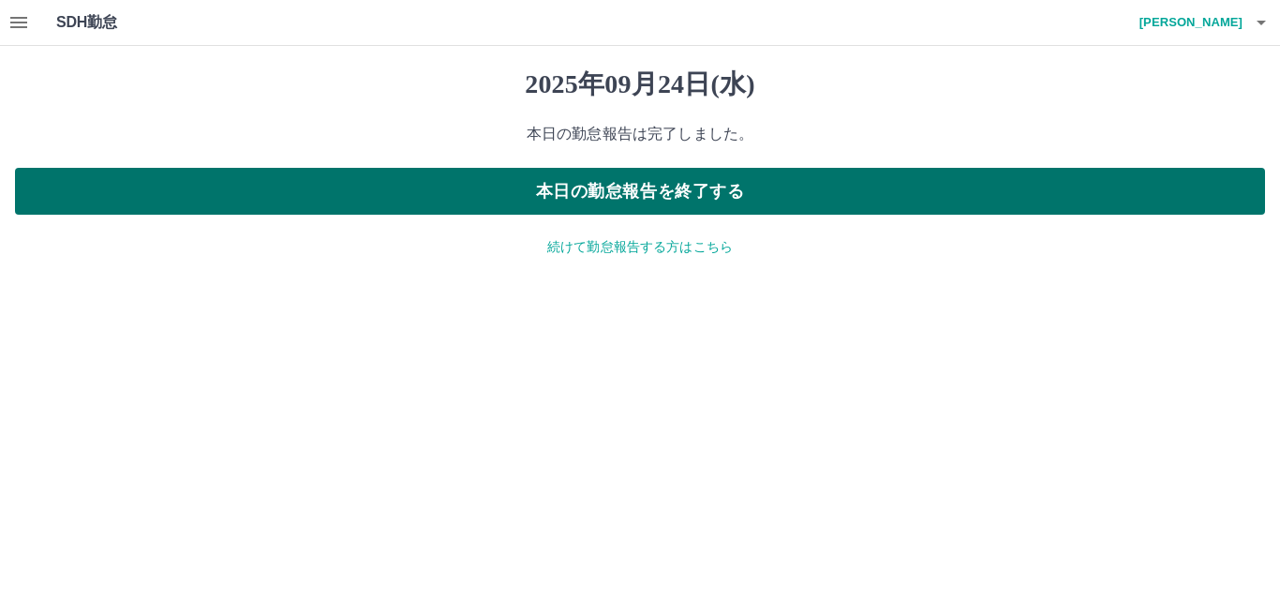
click at [530, 179] on button "本日の勤怠報告を終了する" at bounding box center [640, 191] width 1250 height 47
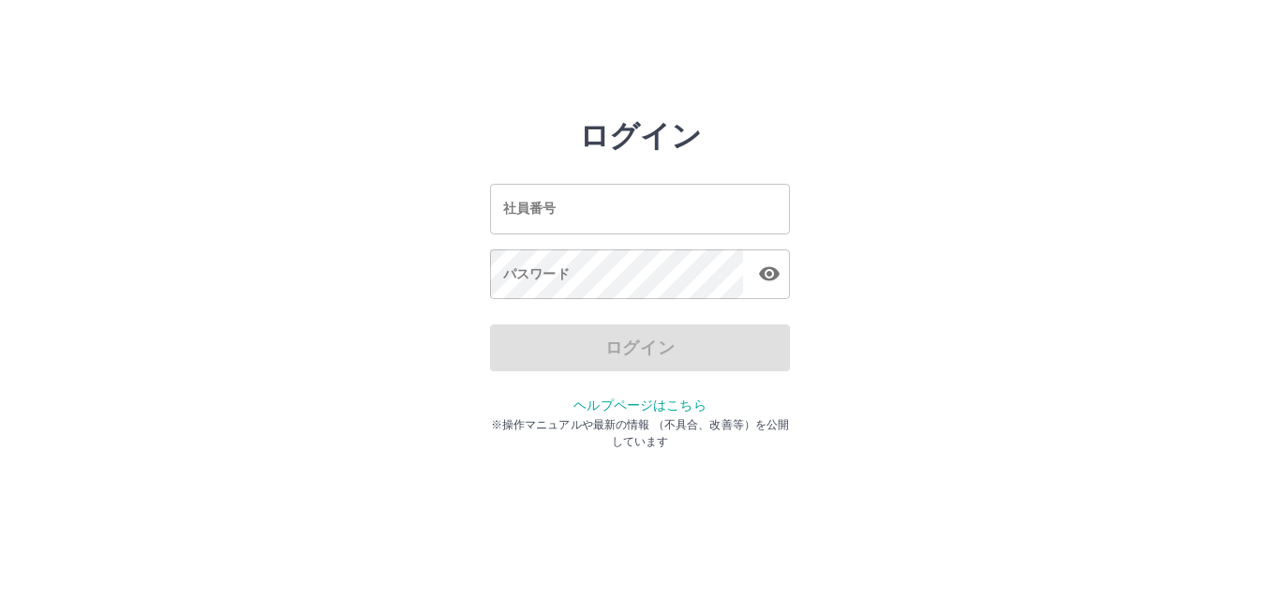
click at [554, 213] on input "社員番号" at bounding box center [640, 209] width 300 height 50
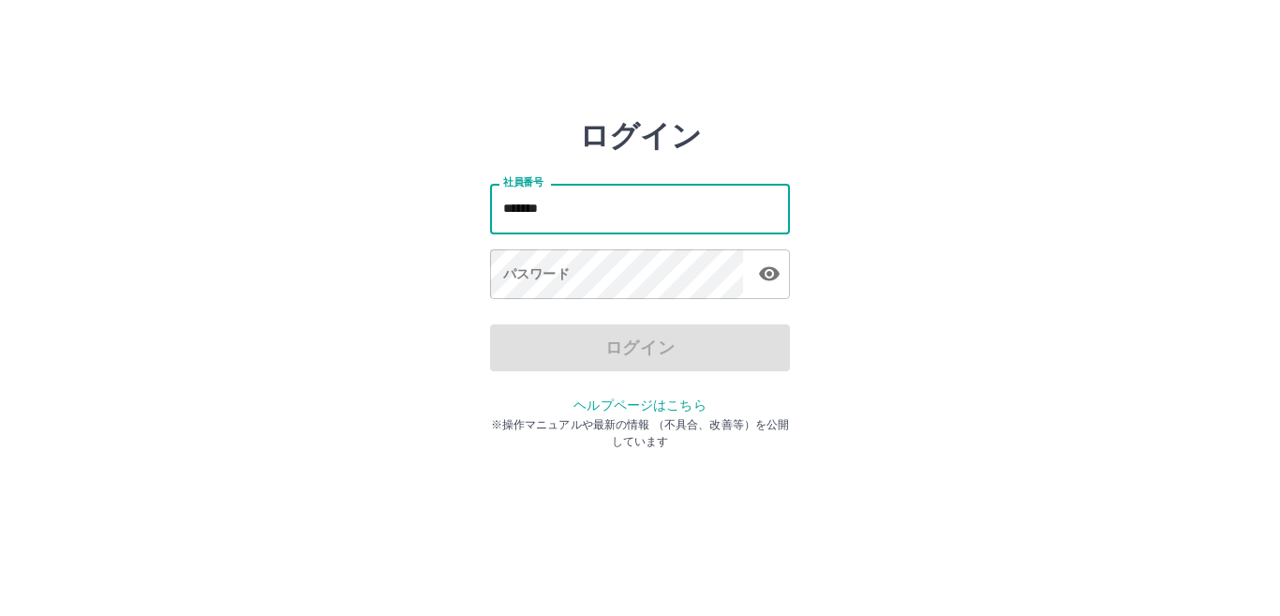
type input "*******"
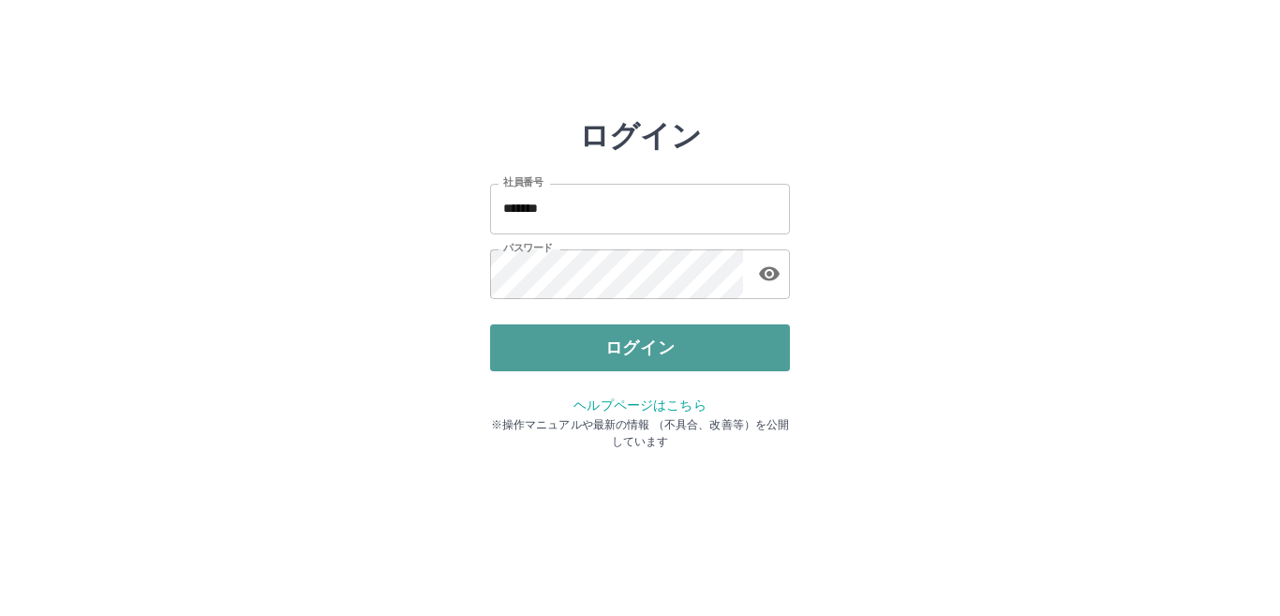
click at [570, 335] on button "ログイン" at bounding box center [640, 347] width 300 height 47
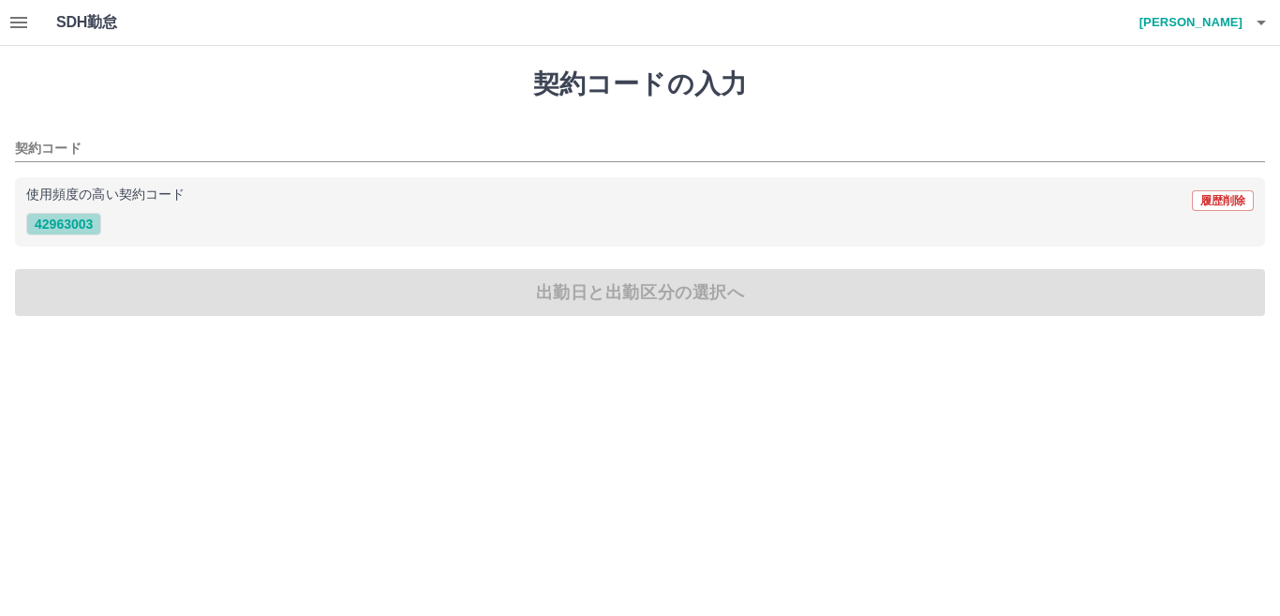
click at [49, 221] on button "42963003" at bounding box center [63, 224] width 75 height 22
type input "********"
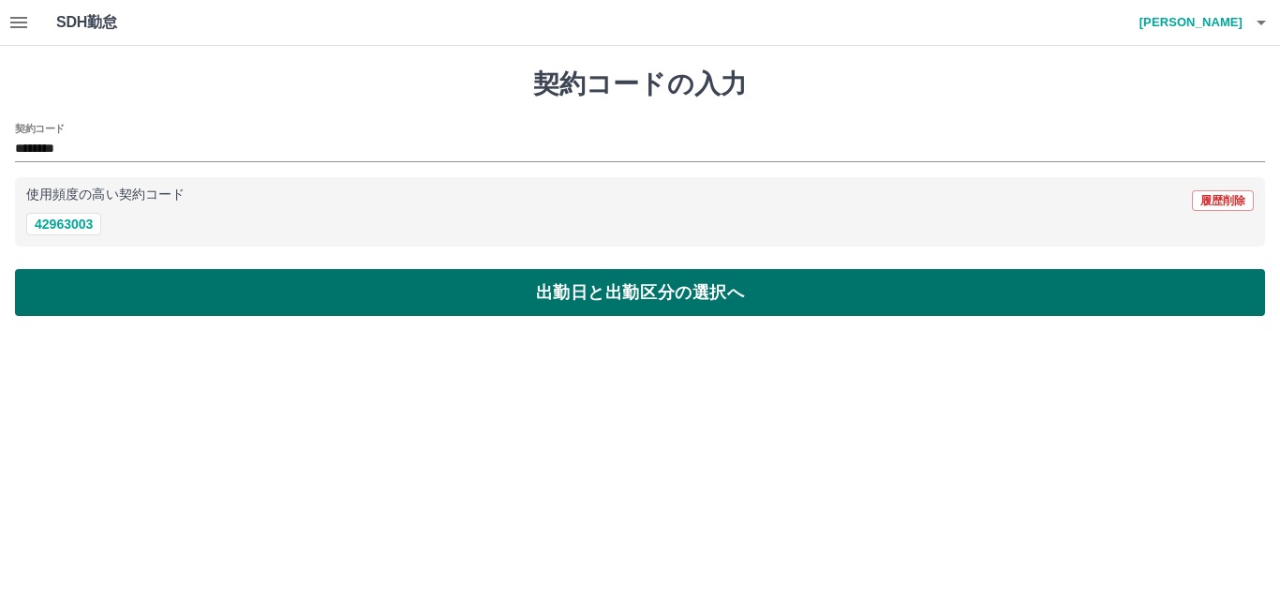
click at [96, 283] on button "出勤日と出勤区分の選択へ" at bounding box center [640, 292] width 1250 height 47
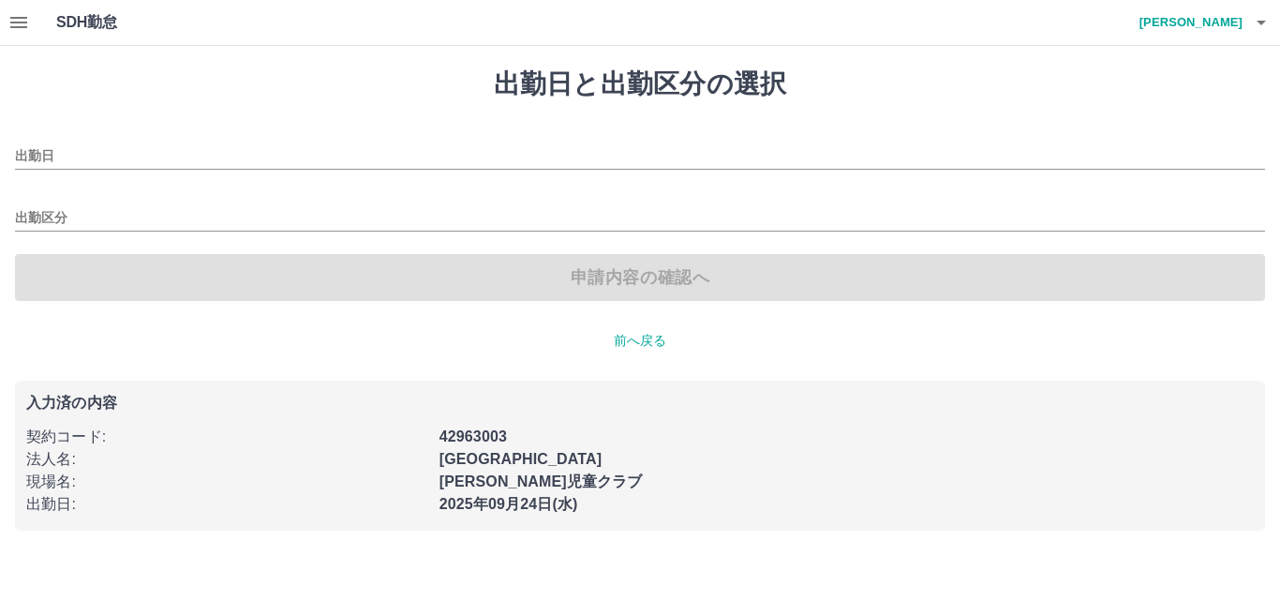
type input "**********"
click at [111, 214] on input "出勤区分" at bounding box center [640, 218] width 1250 height 23
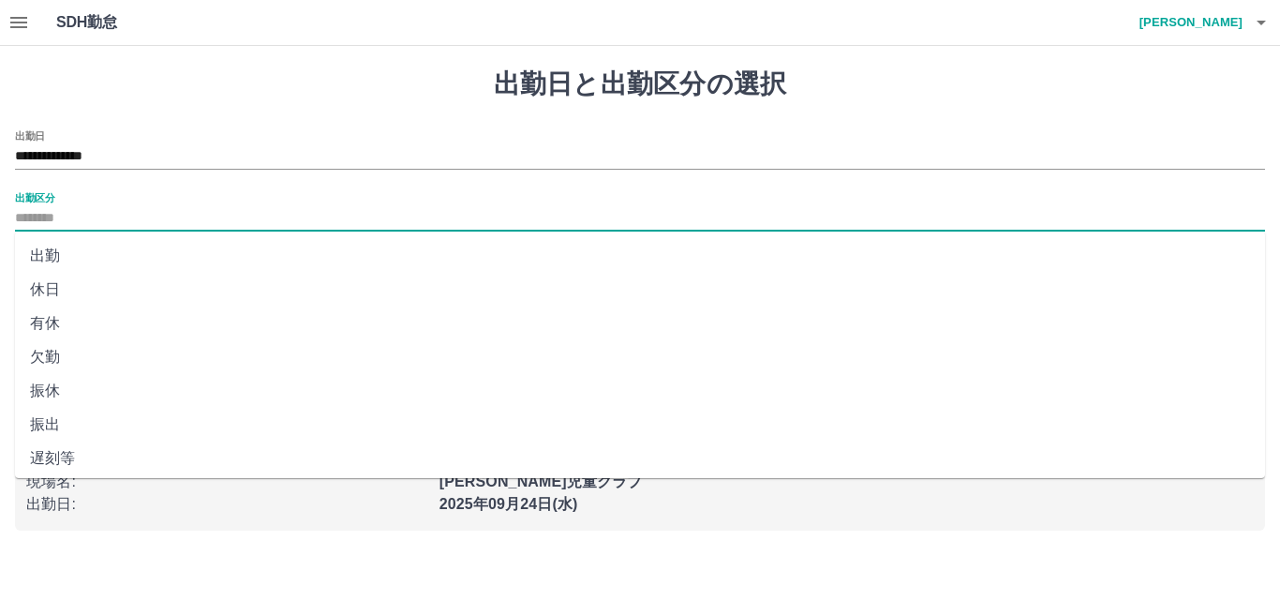
click at [114, 249] on li "出勤" at bounding box center [640, 256] width 1250 height 34
type input "**"
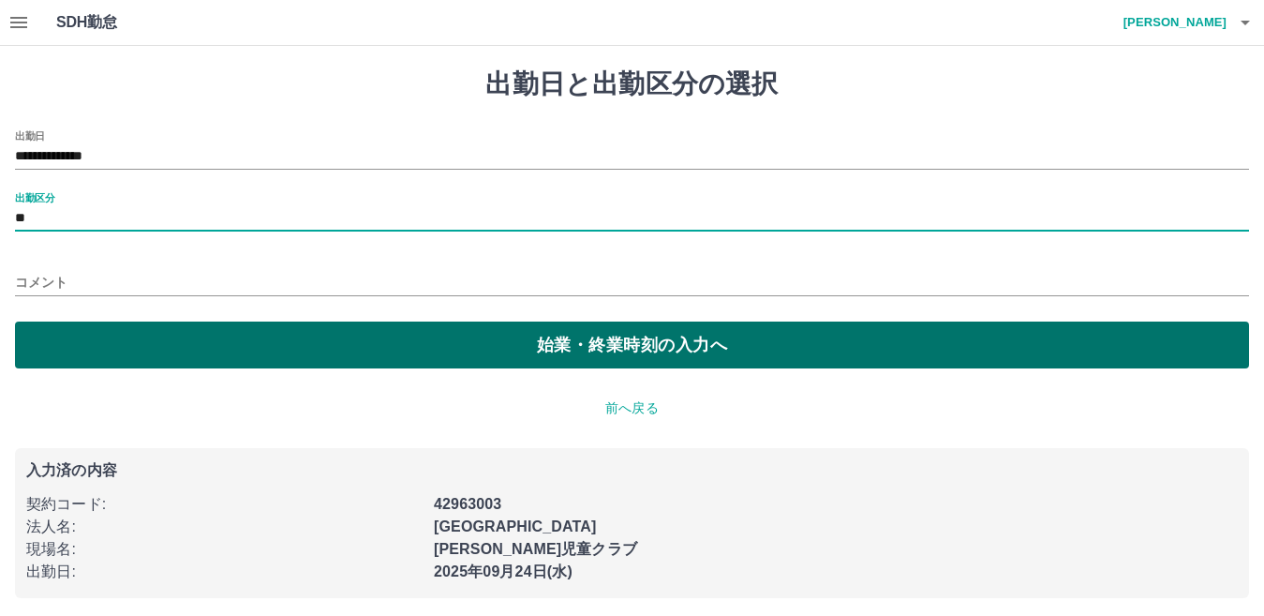
click at [144, 334] on button "始業・終業時刻の入力へ" at bounding box center [632, 344] width 1234 height 47
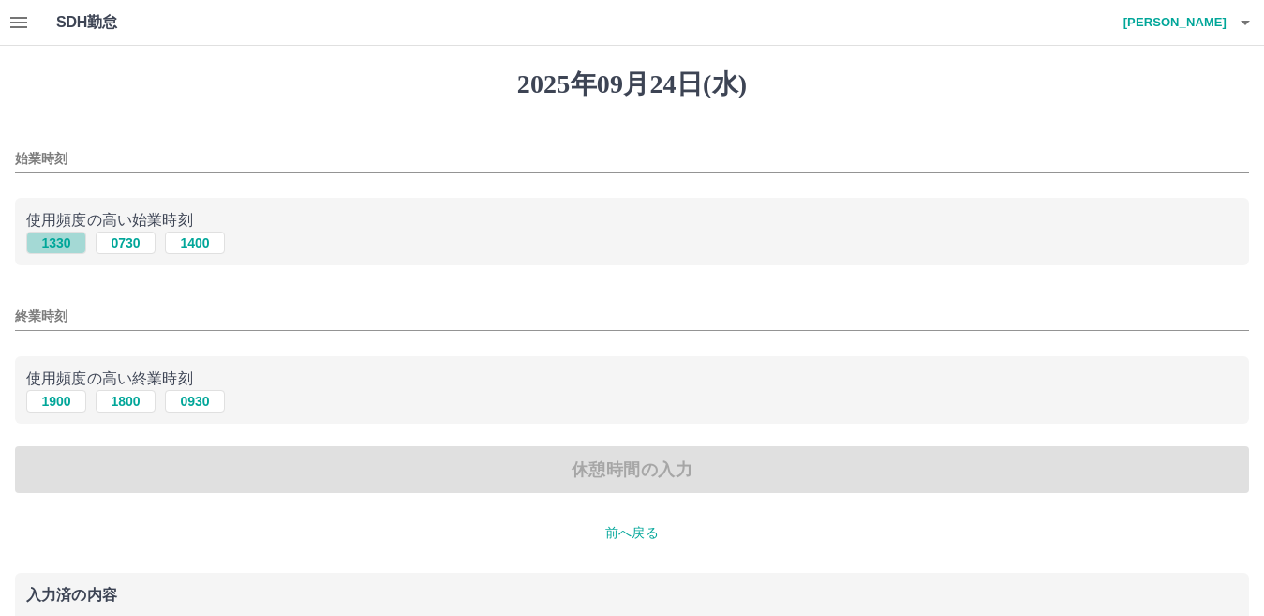
click at [78, 242] on button "1330" at bounding box center [56, 242] width 60 height 22
type input "****"
click at [112, 321] on input "終業時刻" at bounding box center [632, 316] width 1234 height 27
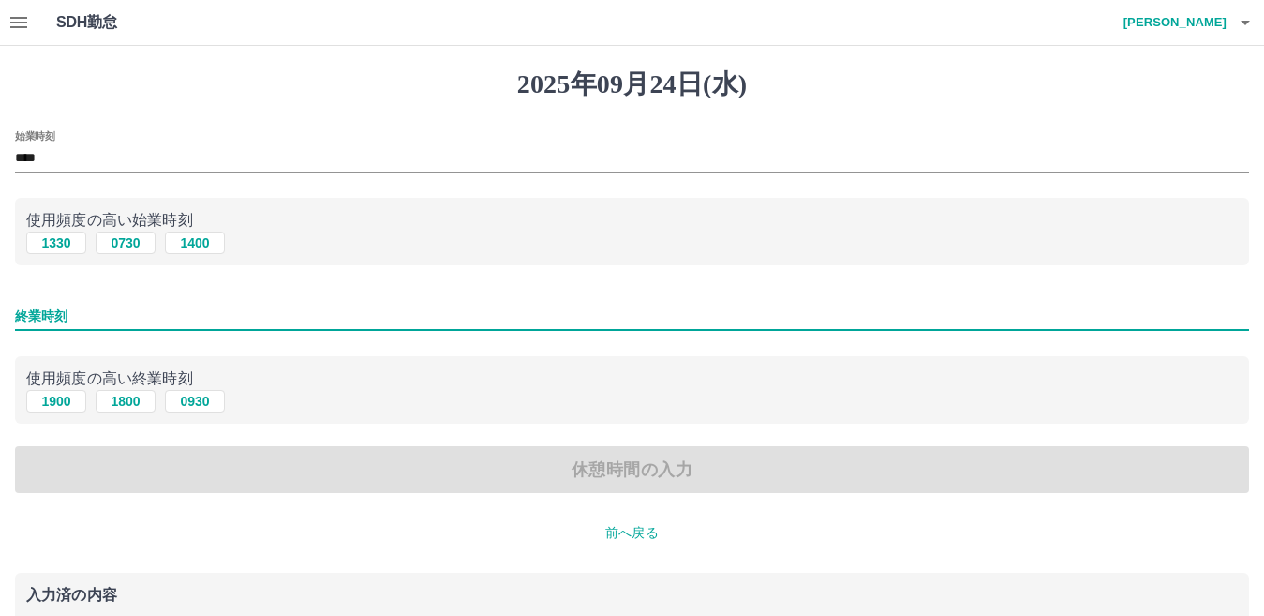
type input "****"
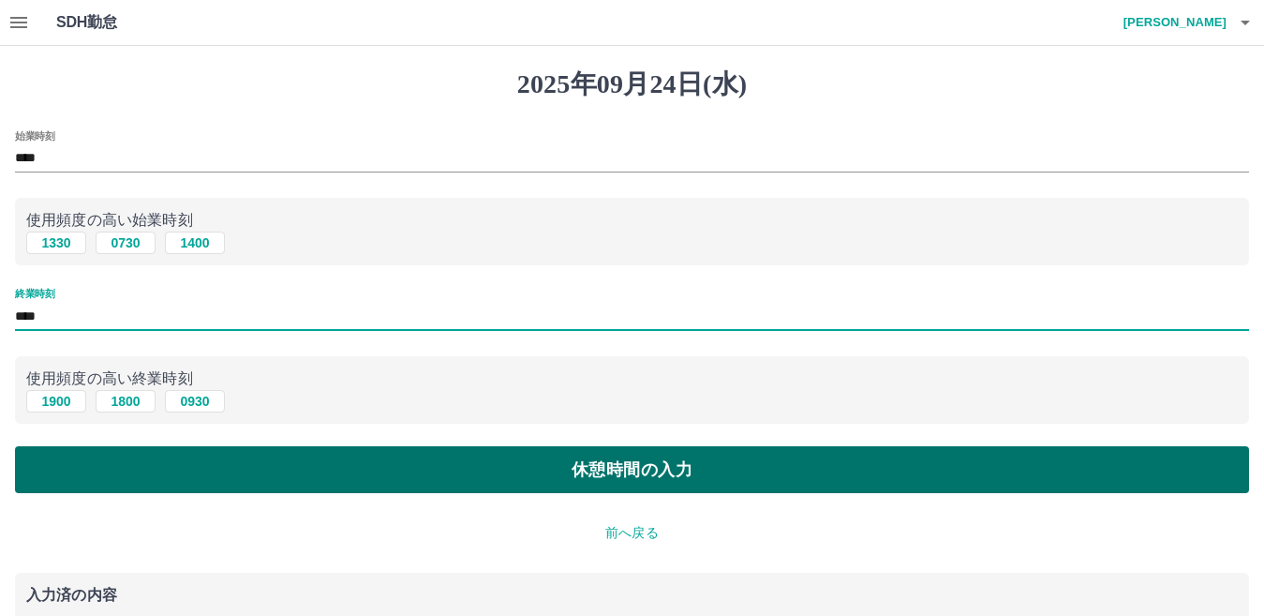
click at [218, 472] on button "休憩時間の入力" at bounding box center [632, 469] width 1234 height 47
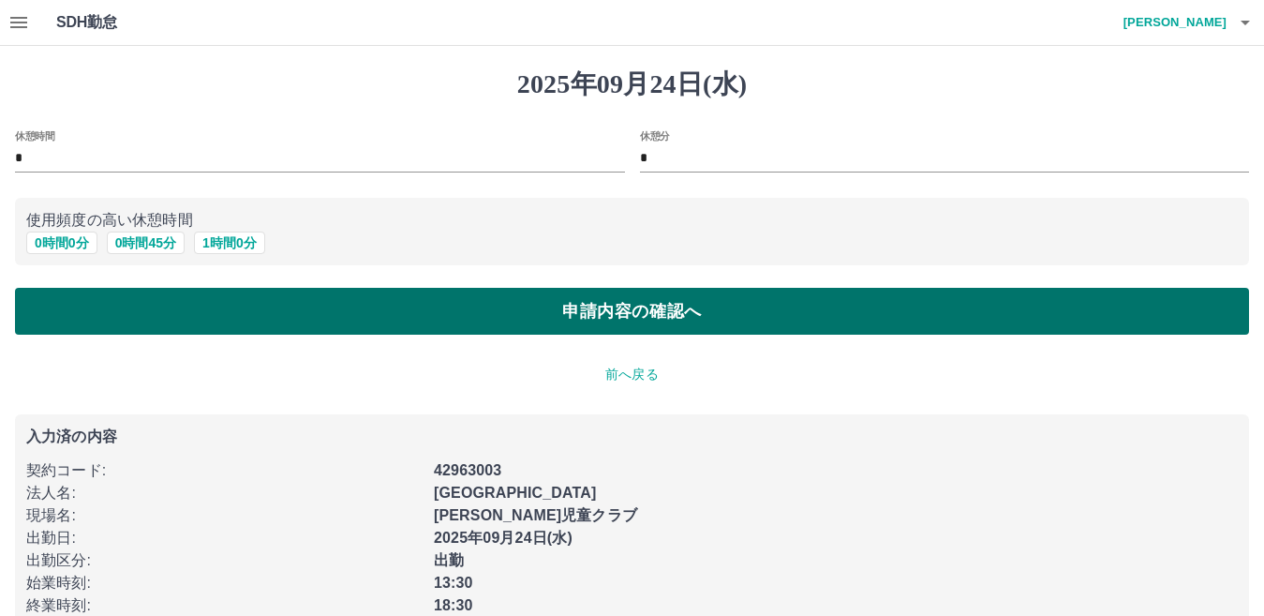
click at [300, 298] on button "申請内容の確認へ" at bounding box center [632, 311] width 1234 height 47
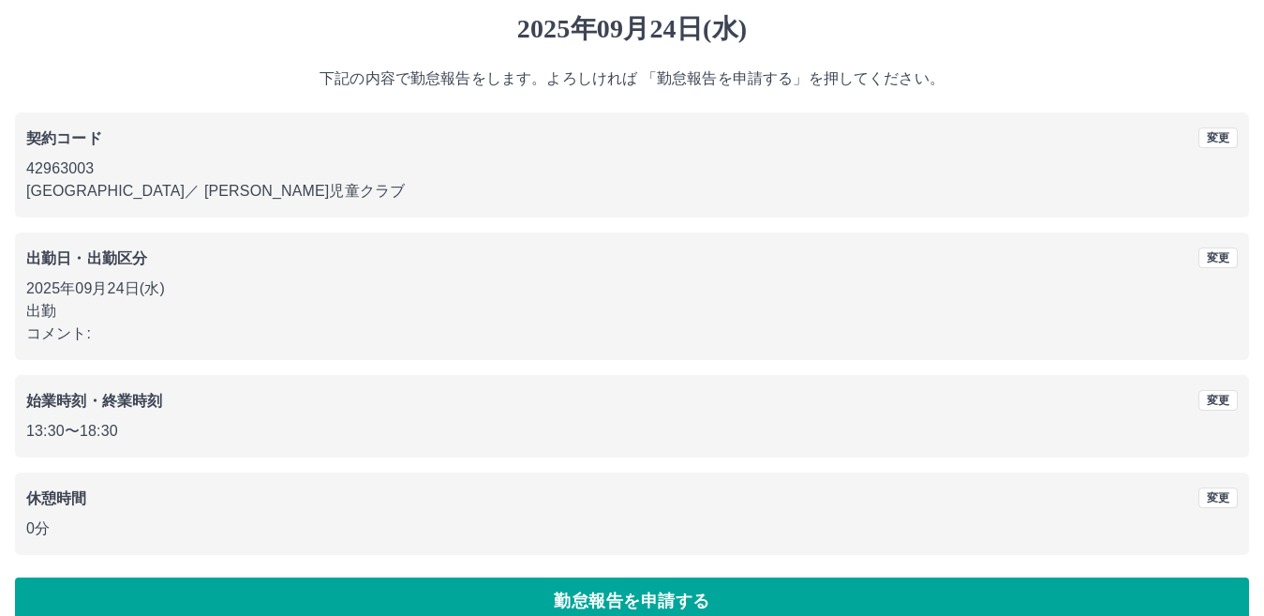
scroll to position [86, 0]
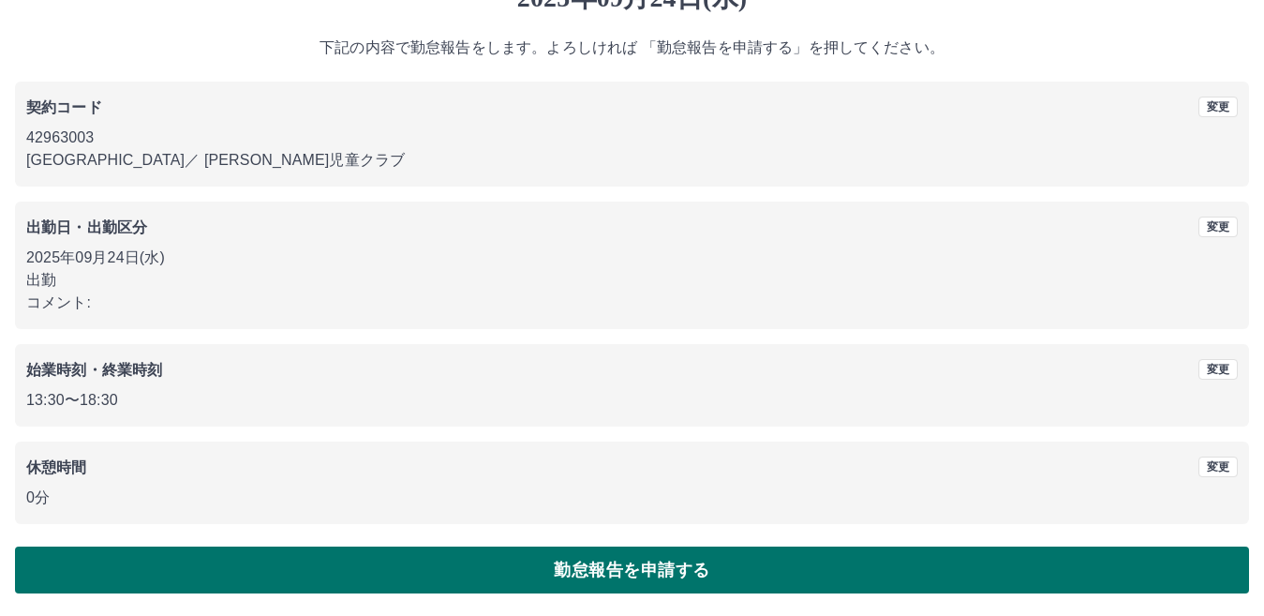
click at [420, 546] on button "勤怠報告を申請する" at bounding box center [632, 569] width 1234 height 47
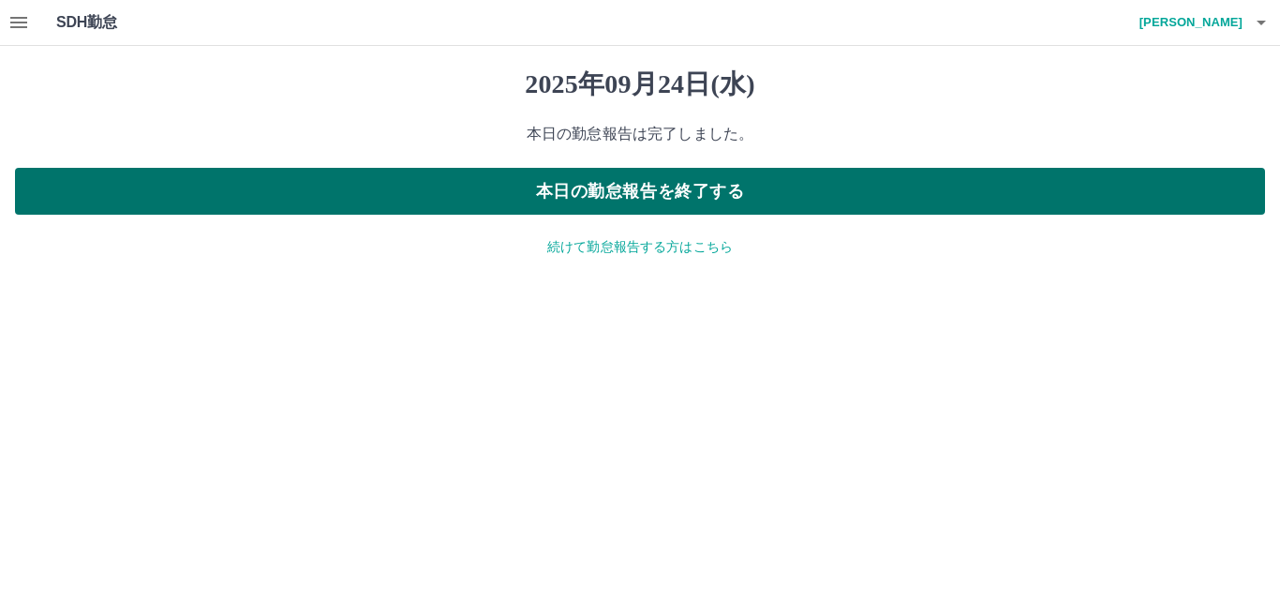
click at [524, 186] on button "本日の勤怠報告を終了する" at bounding box center [640, 191] width 1250 height 47
